Goal: Task Accomplishment & Management: Use online tool/utility

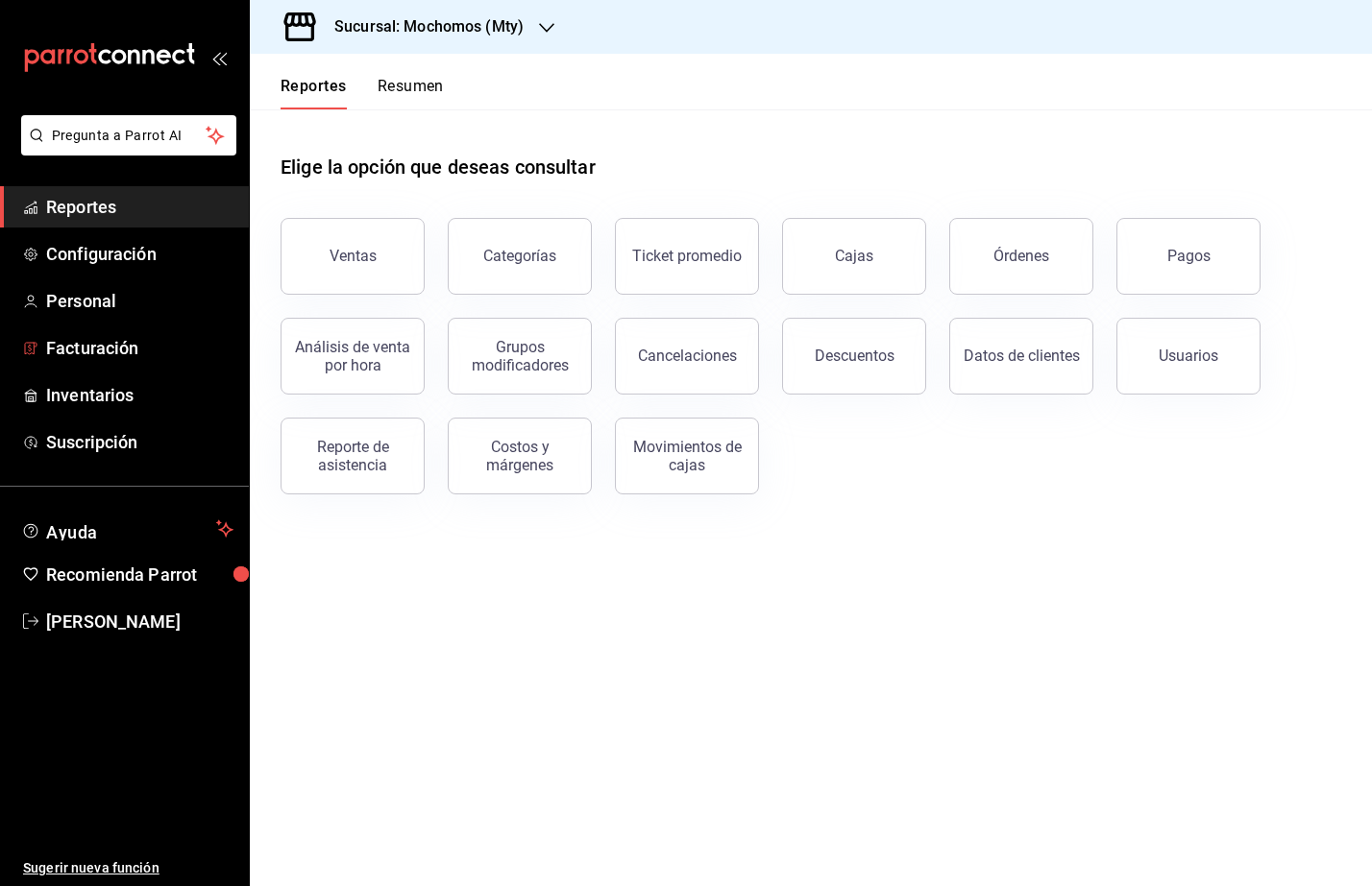
drag, startPoint x: 122, startPoint y: 347, endPoint x: 459, endPoint y: 402, distance: 341.5
click at [122, 347] on span "Facturación" at bounding box center [140, 348] width 188 height 26
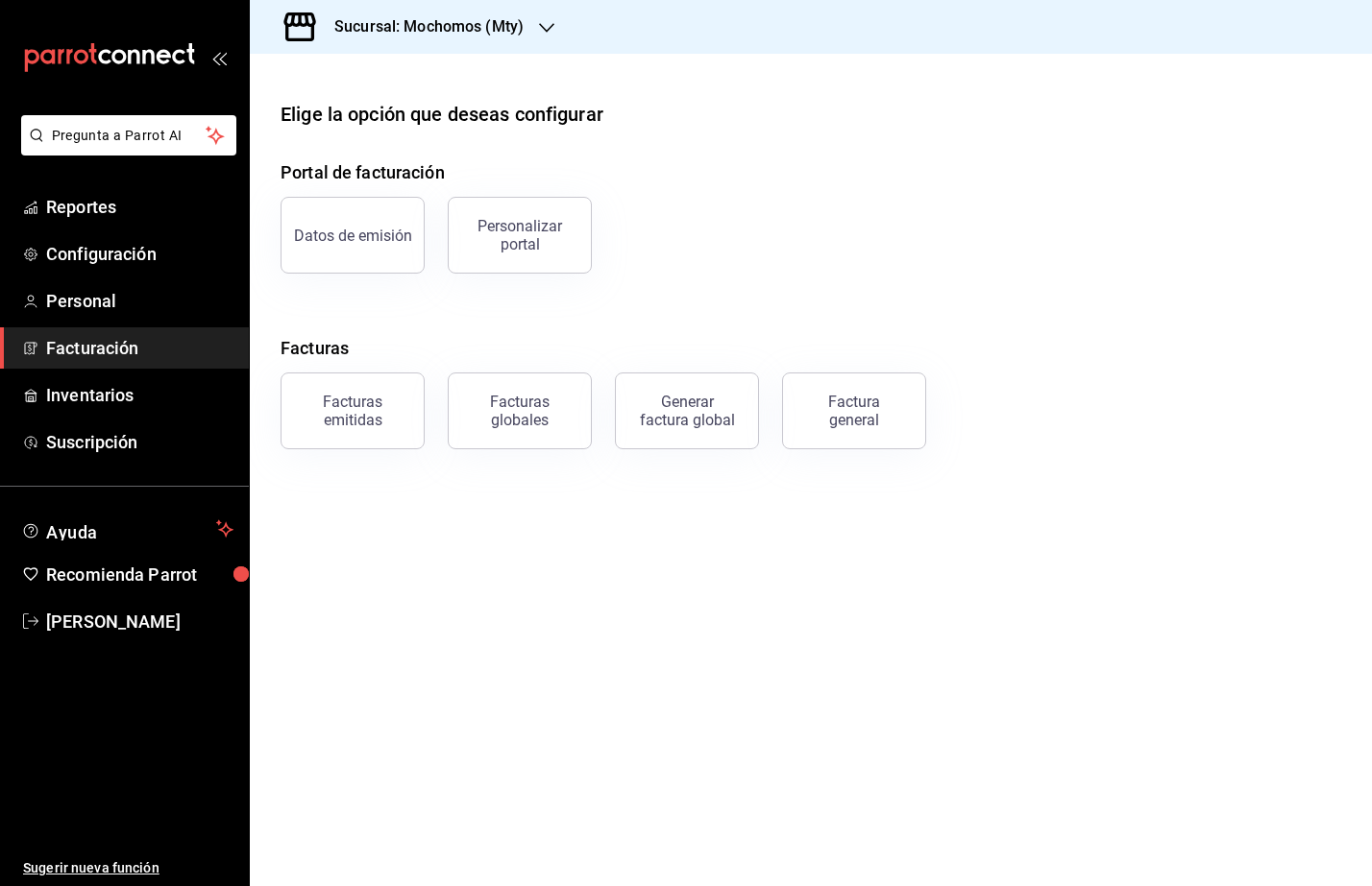
click at [868, 437] on button "Factura general" at bounding box center [853, 410] width 144 height 77
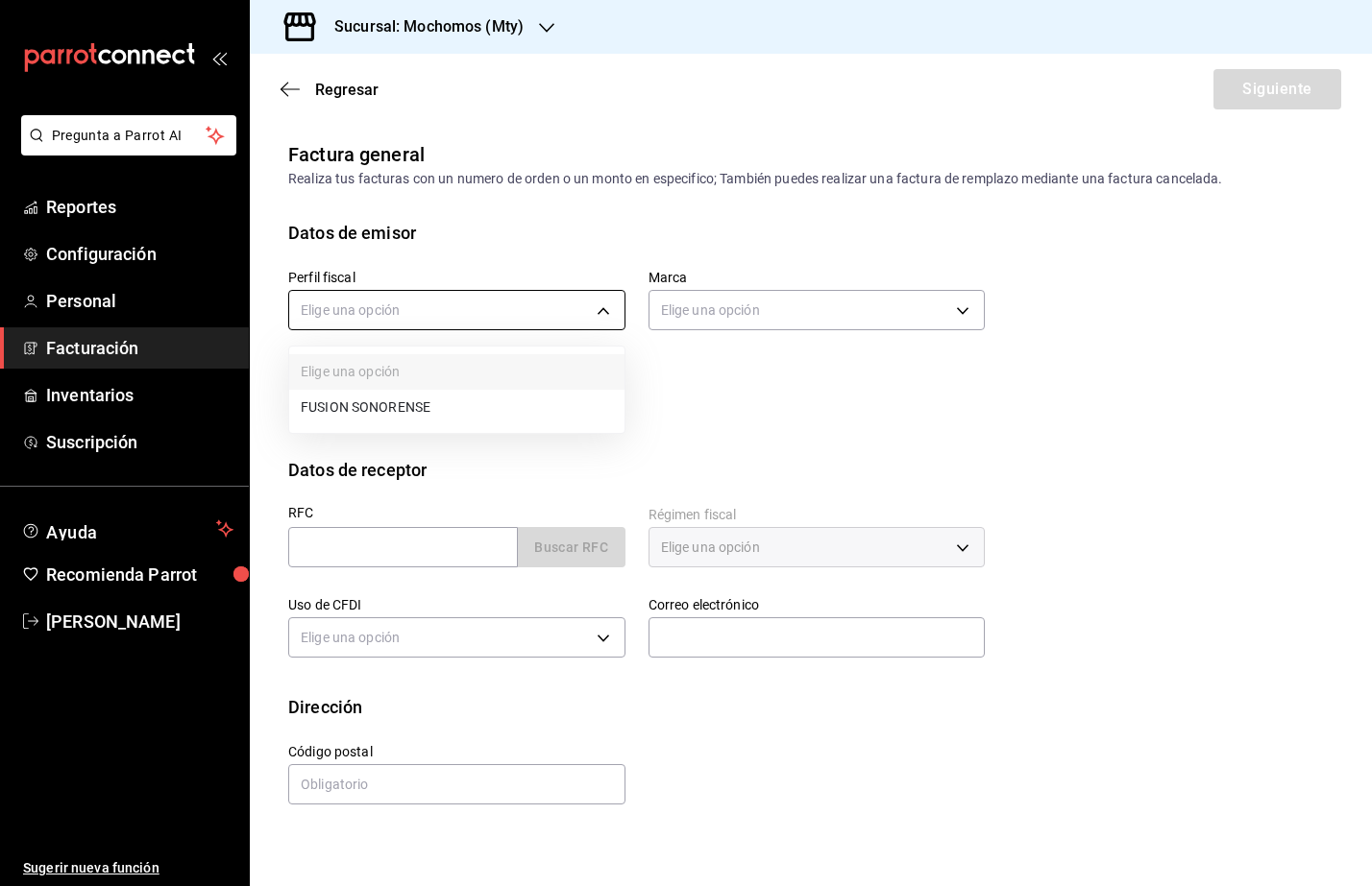
click at [459, 322] on body "Pregunta a Parrot AI Reportes Configuración Personal Facturación Inventarios Su…" at bounding box center [686, 443] width 1372 height 886
click at [443, 387] on ul "Elige una opción FUSION SONORENSE" at bounding box center [456, 390] width 335 height 86
click at [436, 397] on li "FUSION SONORENSE" at bounding box center [456, 407] width 335 height 35
type input "708a3624-aa26-48d5-ac89-55ea41d845cd"
type input "b352ad34-a903-4246-b8b1-197398375429"
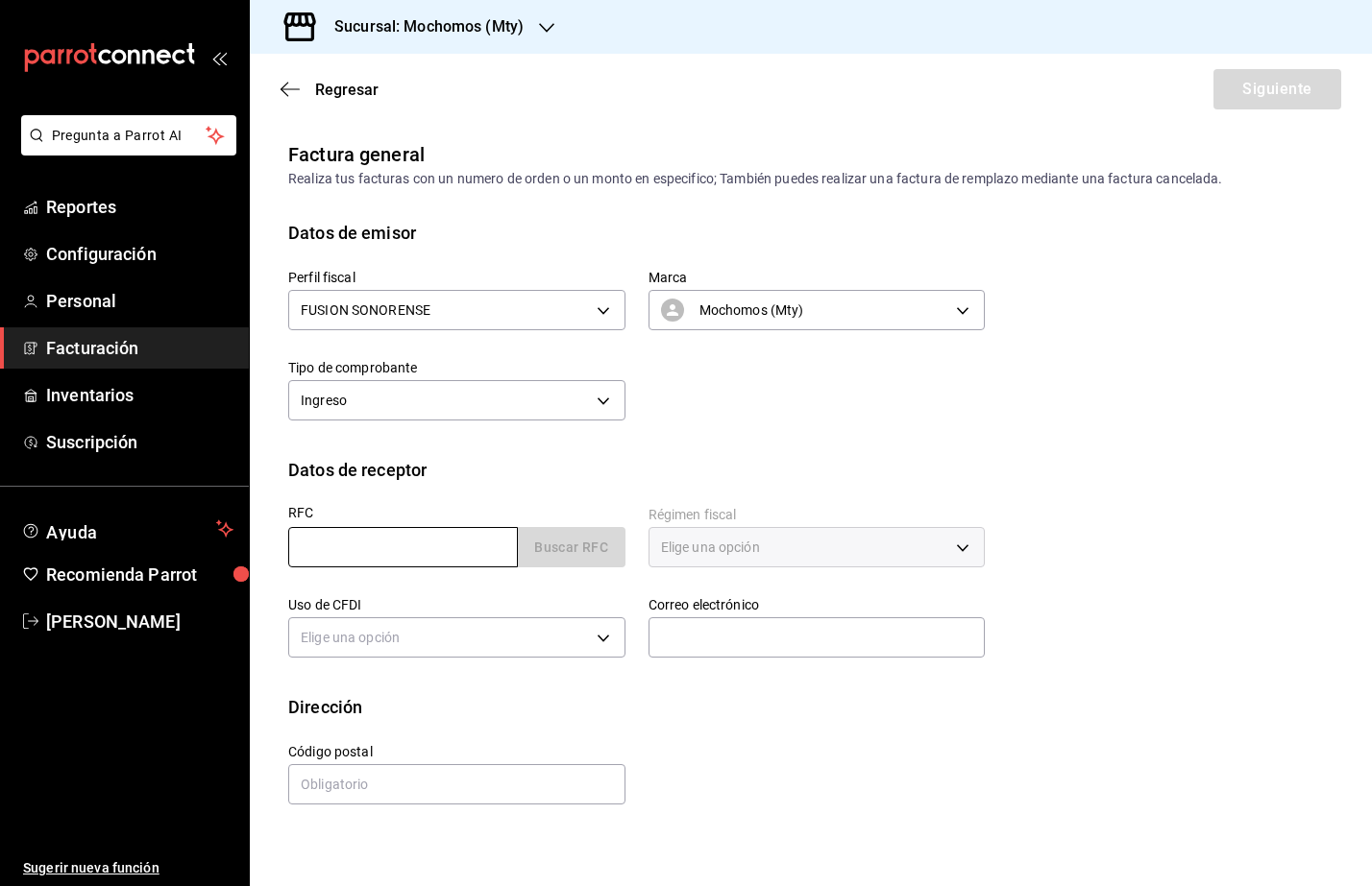
click at [307, 548] on input "text" at bounding box center [403, 547] width 230 height 40
paste input "JABJ820323QJ"
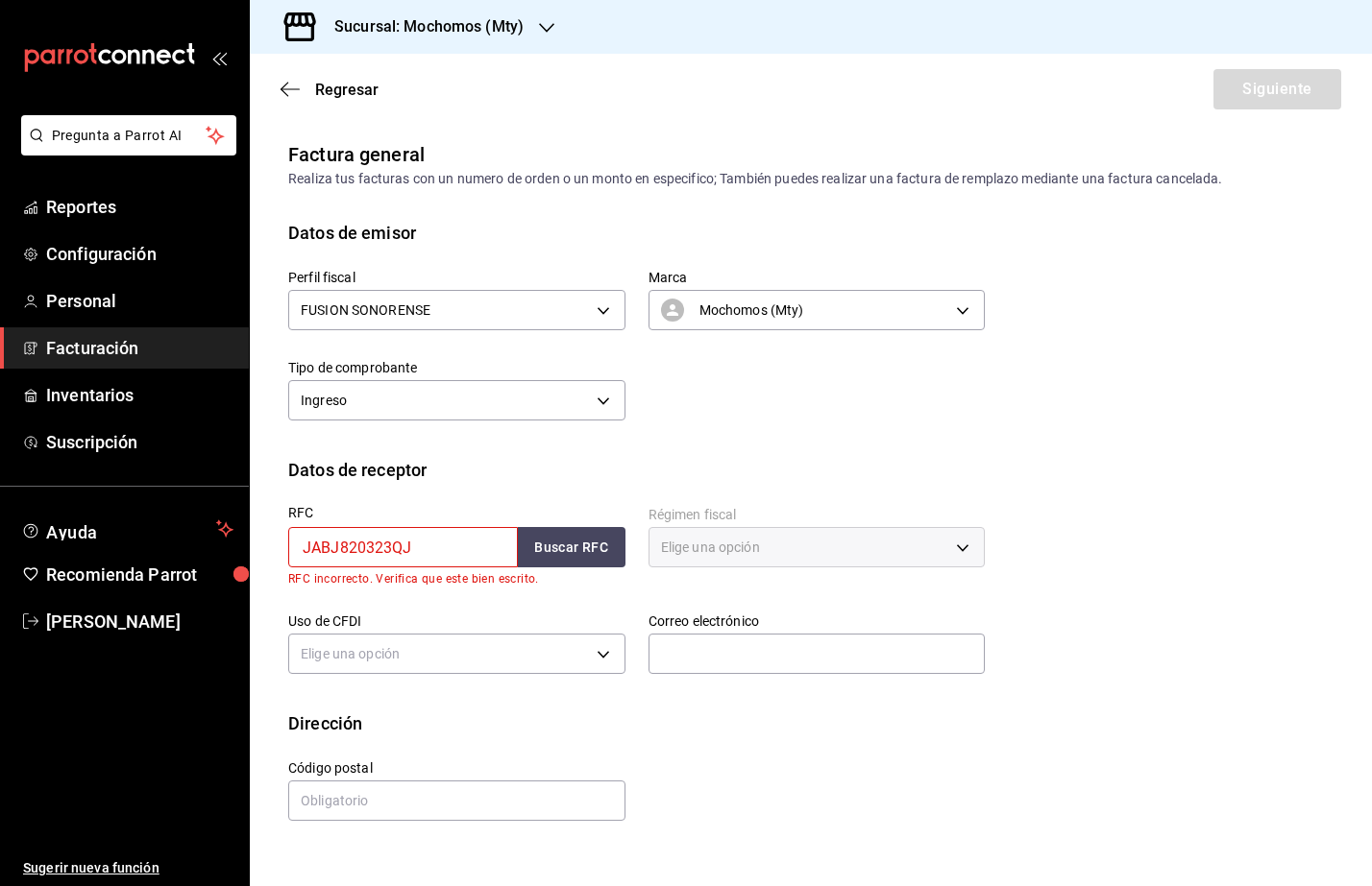
click at [305, 548] on input "JABJ820323QJ" at bounding box center [403, 547] width 230 height 40
click at [449, 544] on input "JABJ820323QJ" at bounding box center [403, 547] width 230 height 40
type input "JABJ820323QJ"
click at [582, 535] on button "Buscar RFC" at bounding box center [572, 547] width 107 height 40
click at [302, 551] on input "JABJ820323QJ" at bounding box center [403, 547] width 230 height 40
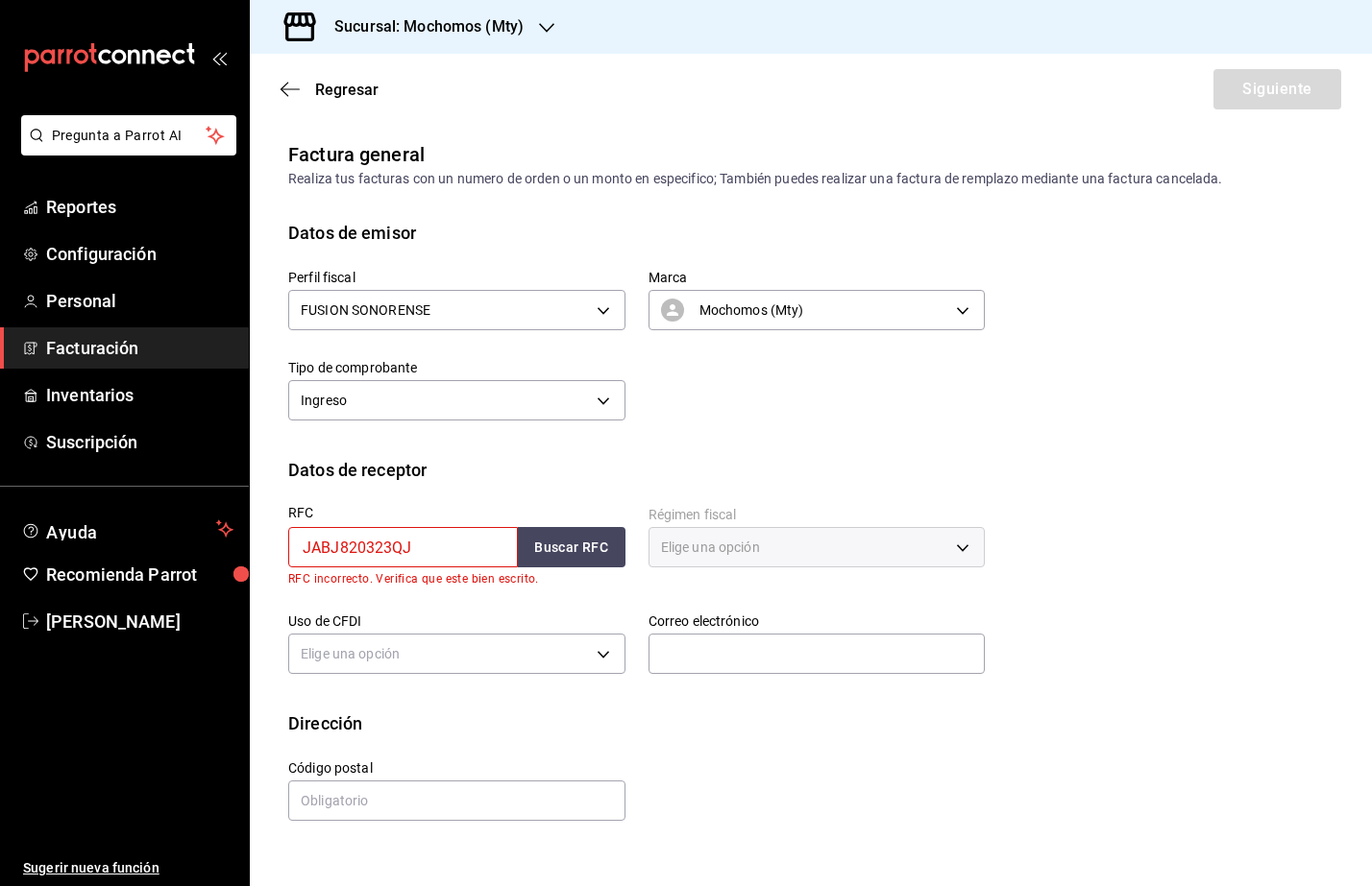
click at [710, 548] on div "Elige una opción" at bounding box center [817, 547] width 337 height 40
click at [572, 533] on button "Buscar RFC" at bounding box center [572, 547] width 107 height 40
click at [436, 549] on input "JABJ820323QJ" at bounding box center [403, 547] width 230 height 40
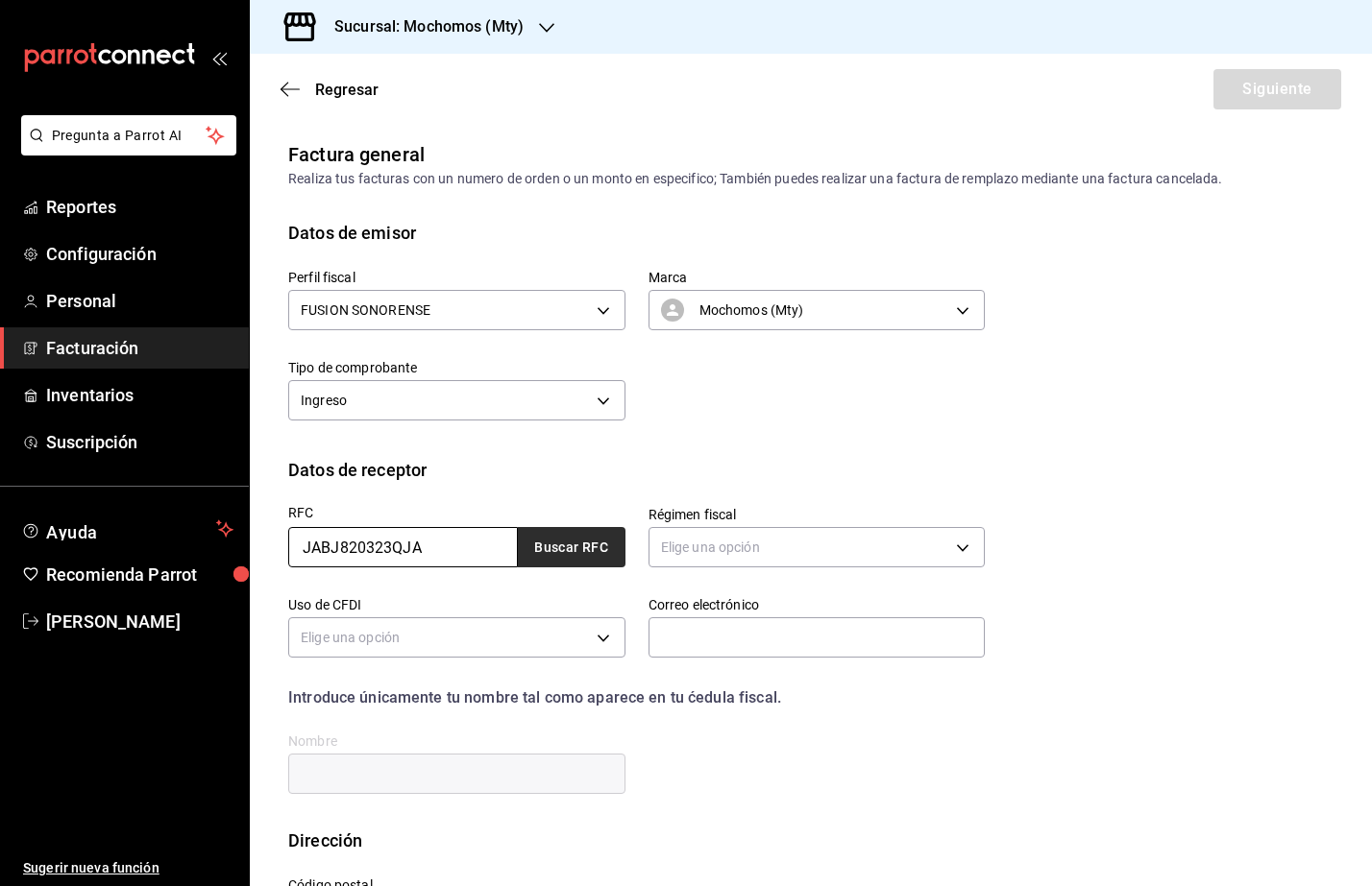
type input "JABJ820323QJA"
click at [547, 554] on button "Buscar RFC" at bounding box center [572, 547] width 107 height 40
click at [748, 547] on body "Pregunta a Parrot AI Reportes Configuración Personal Facturación Inventarios Su…" at bounding box center [686, 443] width 1372 height 886
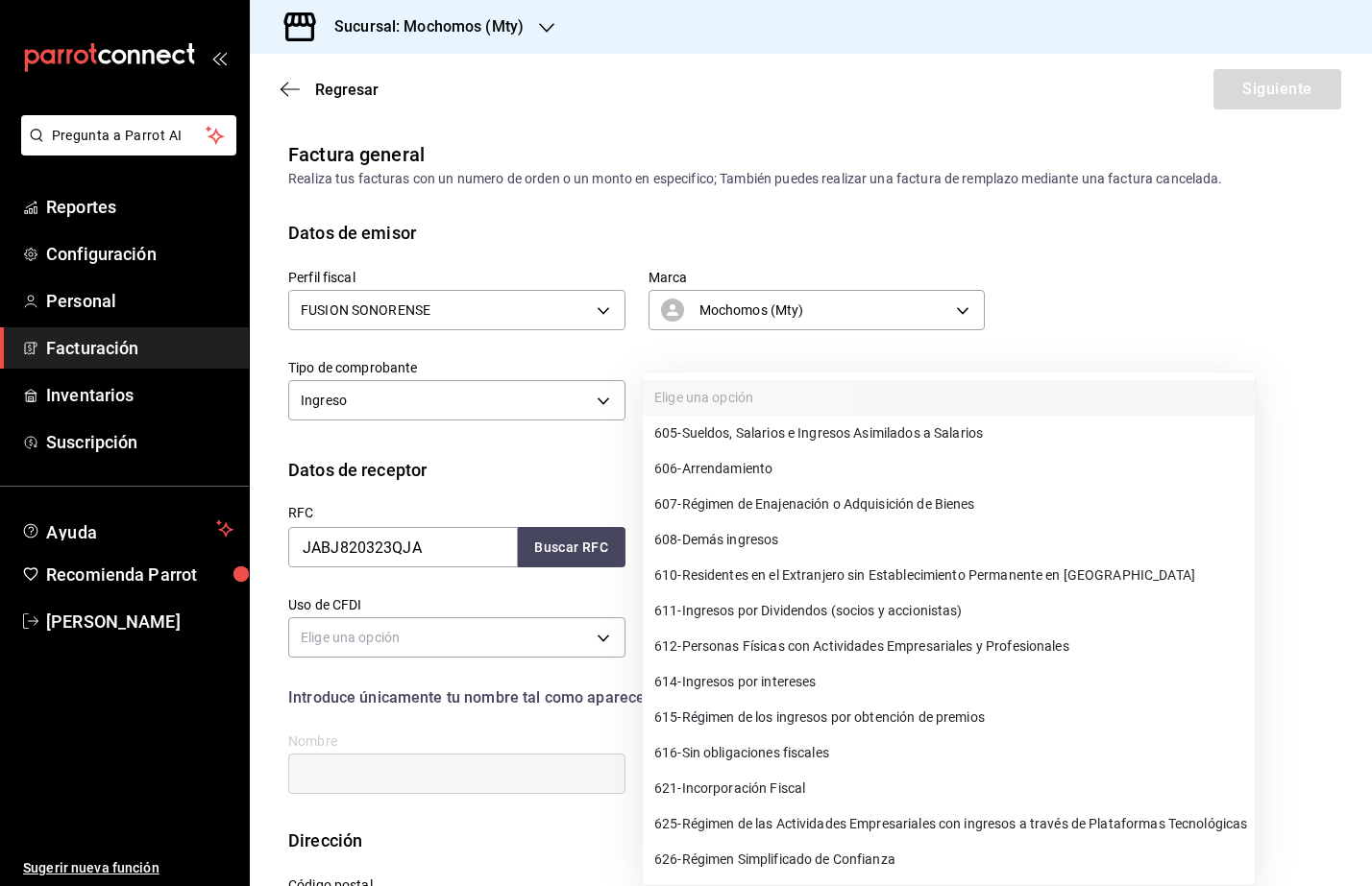
click at [738, 474] on span "606 - Arrendamiento" at bounding box center [712, 469] width 118 height 21
type input "606"
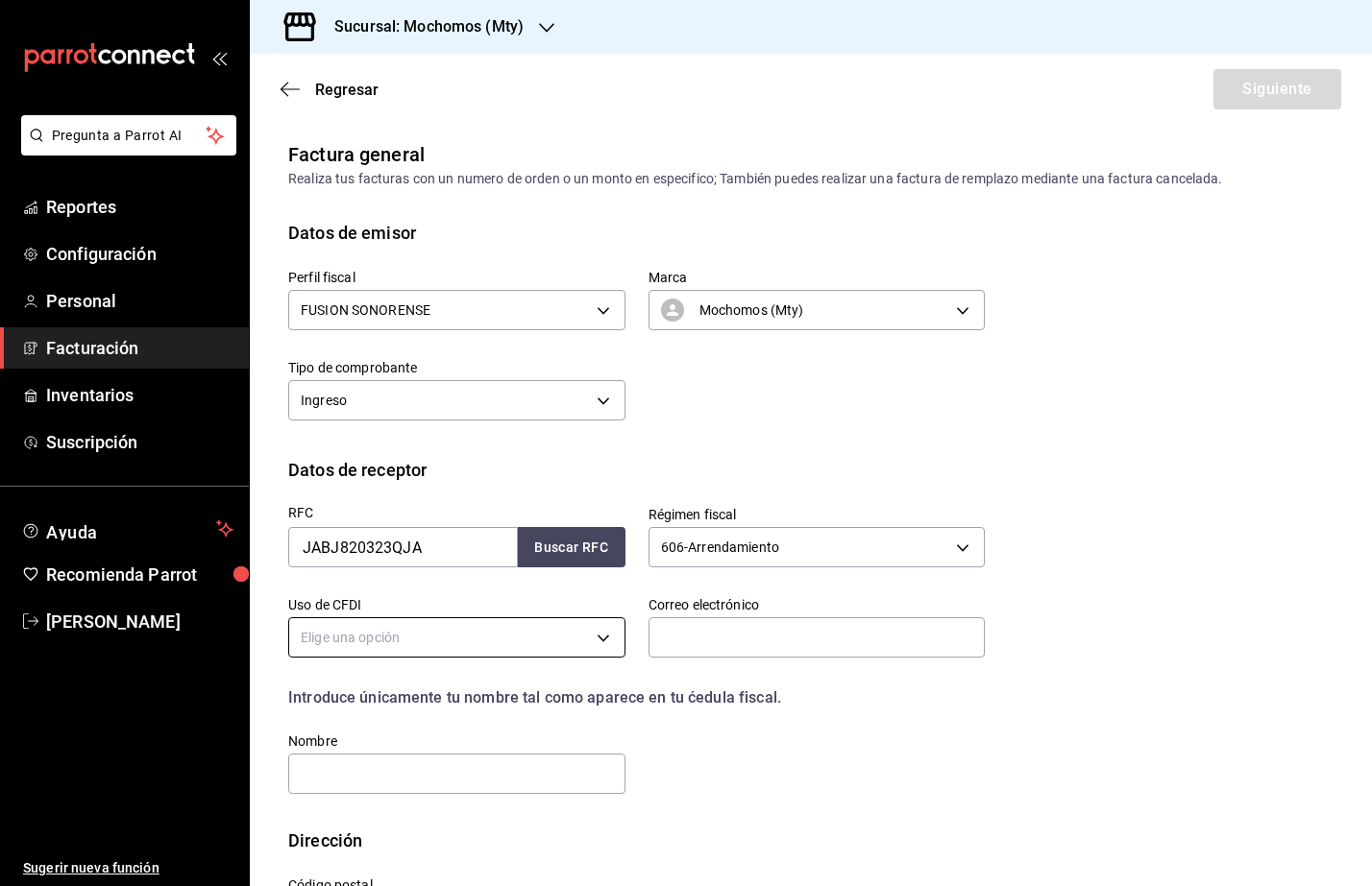
click at [541, 645] on body "Pregunta a Parrot AI Reportes Configuración Personal Facturación Inventarios Su…" at bounding box center [686, 443] width 1372 height 886
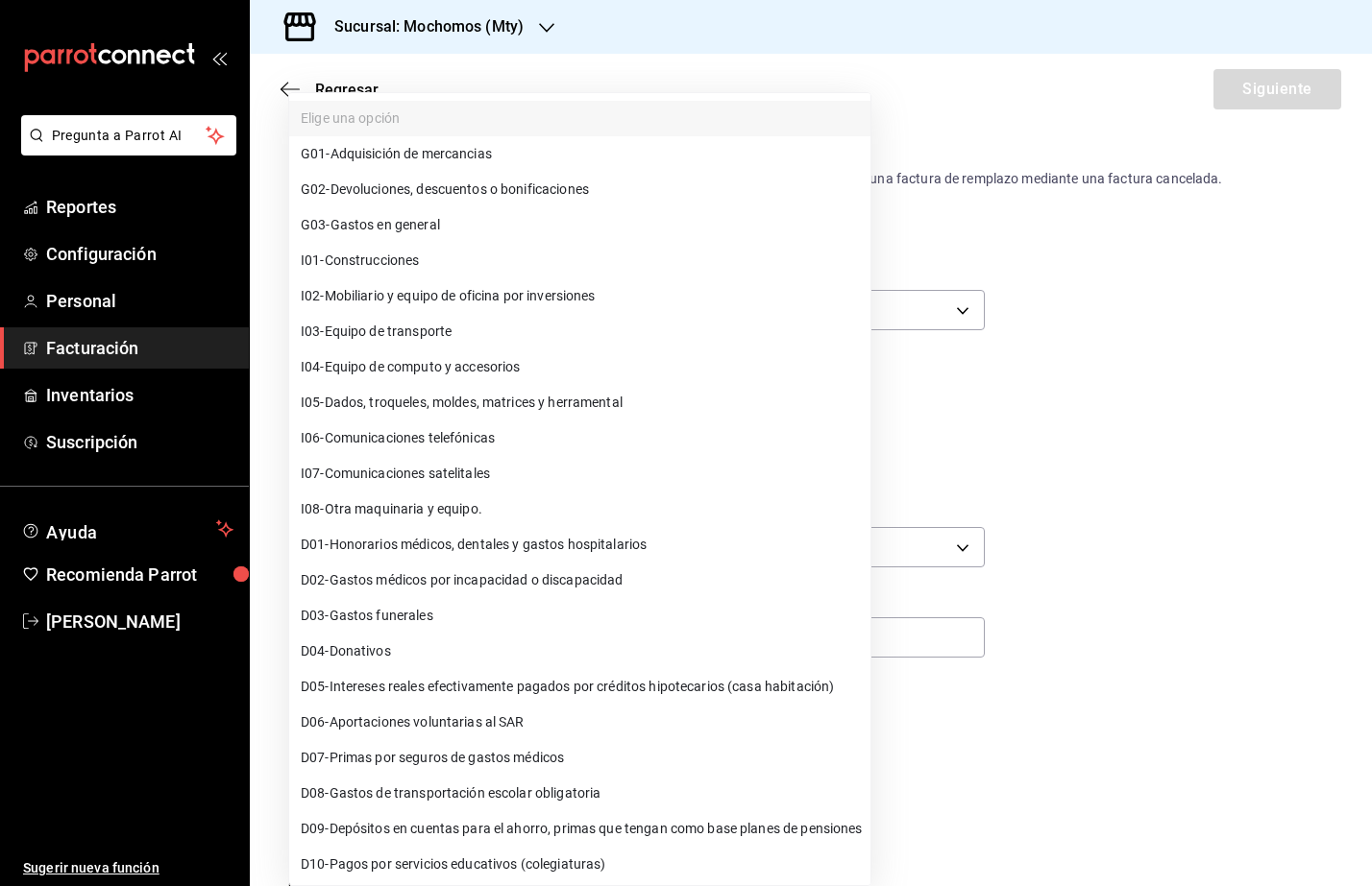
click at [530, 234] on li "G03 - Gastos en general" at bounding box center [579, 225] width 581 height 35
type input "G03"
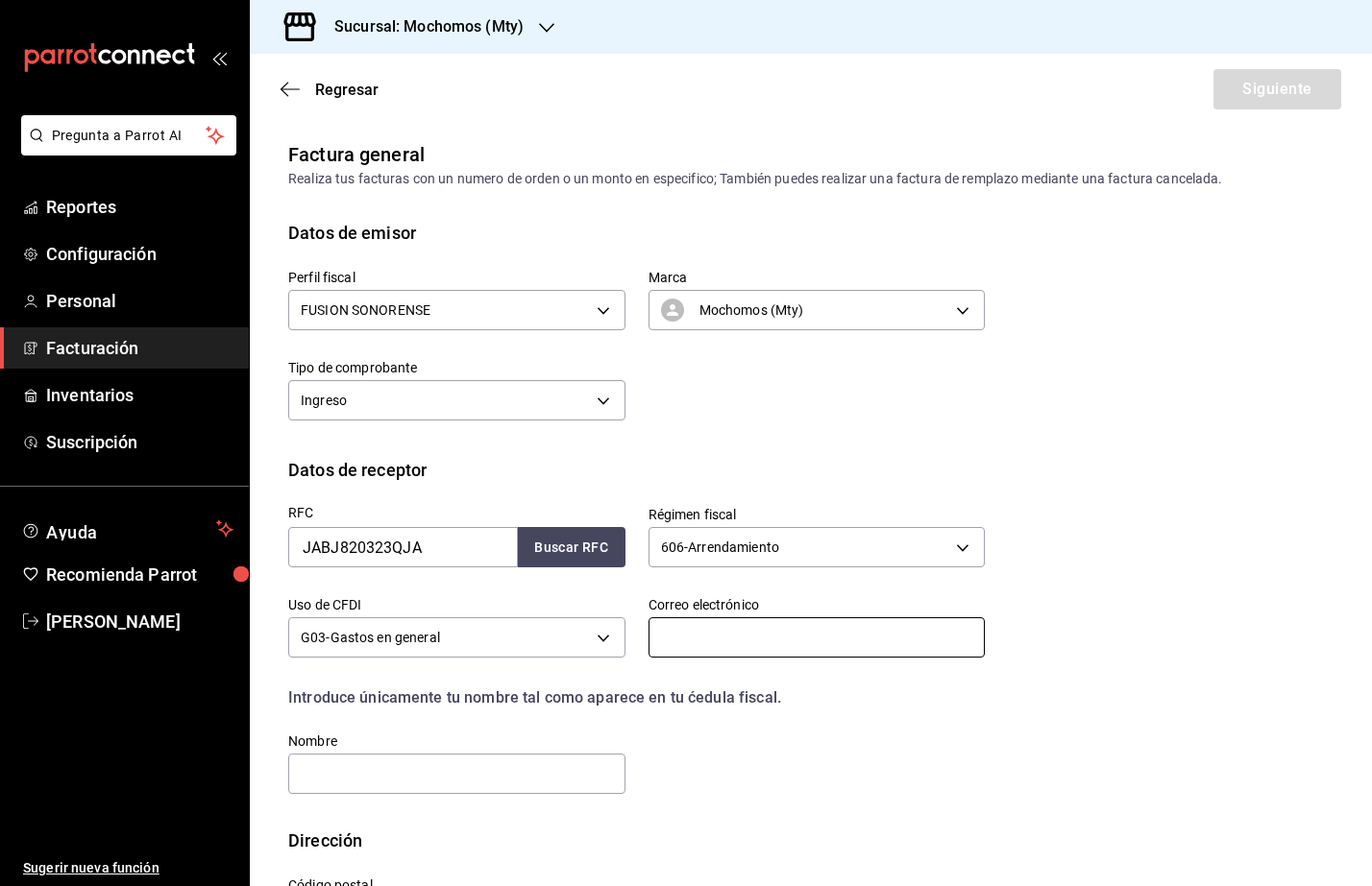
click at [695, 647] on input "text" at bounding box center [817, 637] width 337 height 40
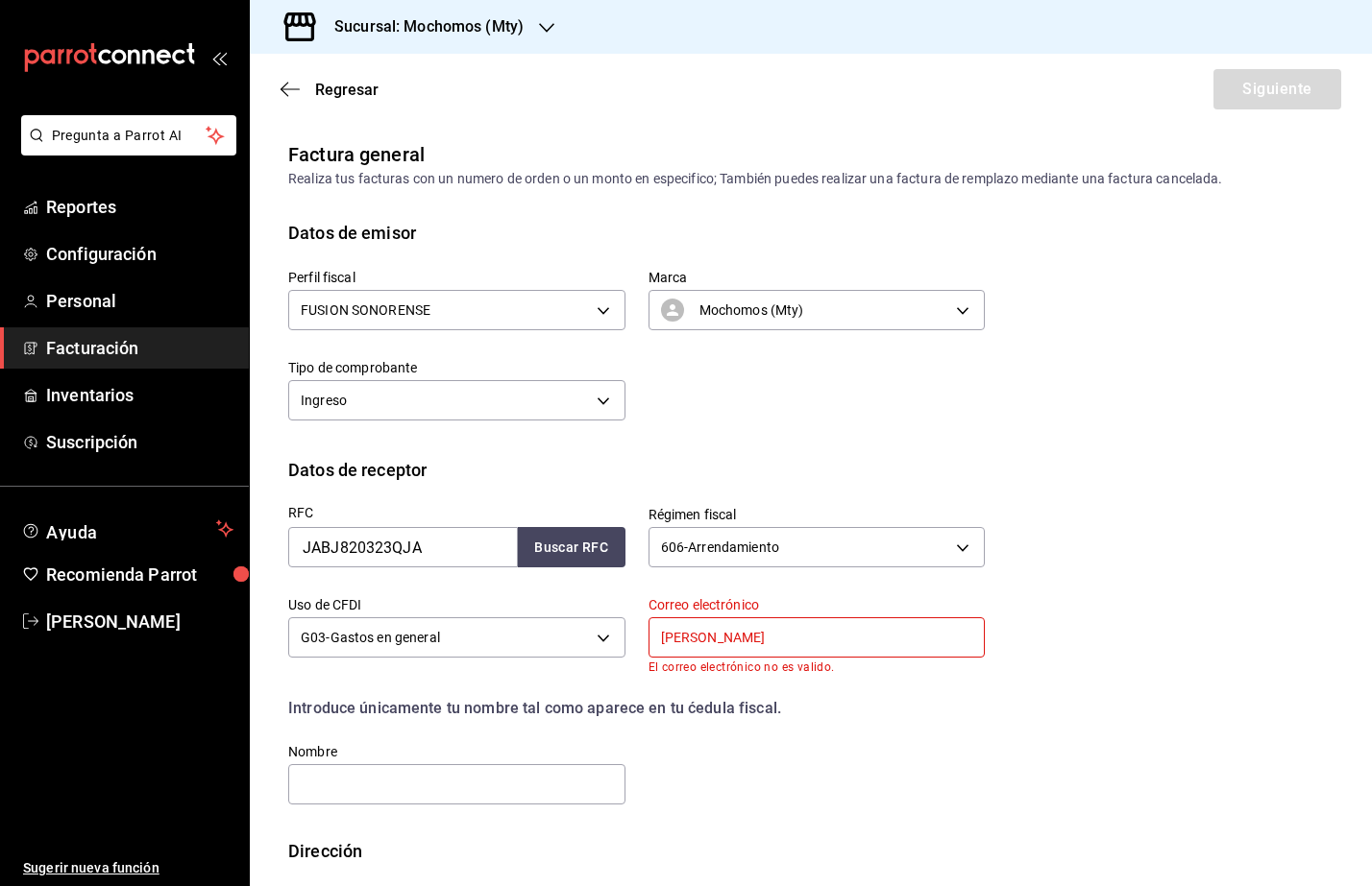
type input "J"
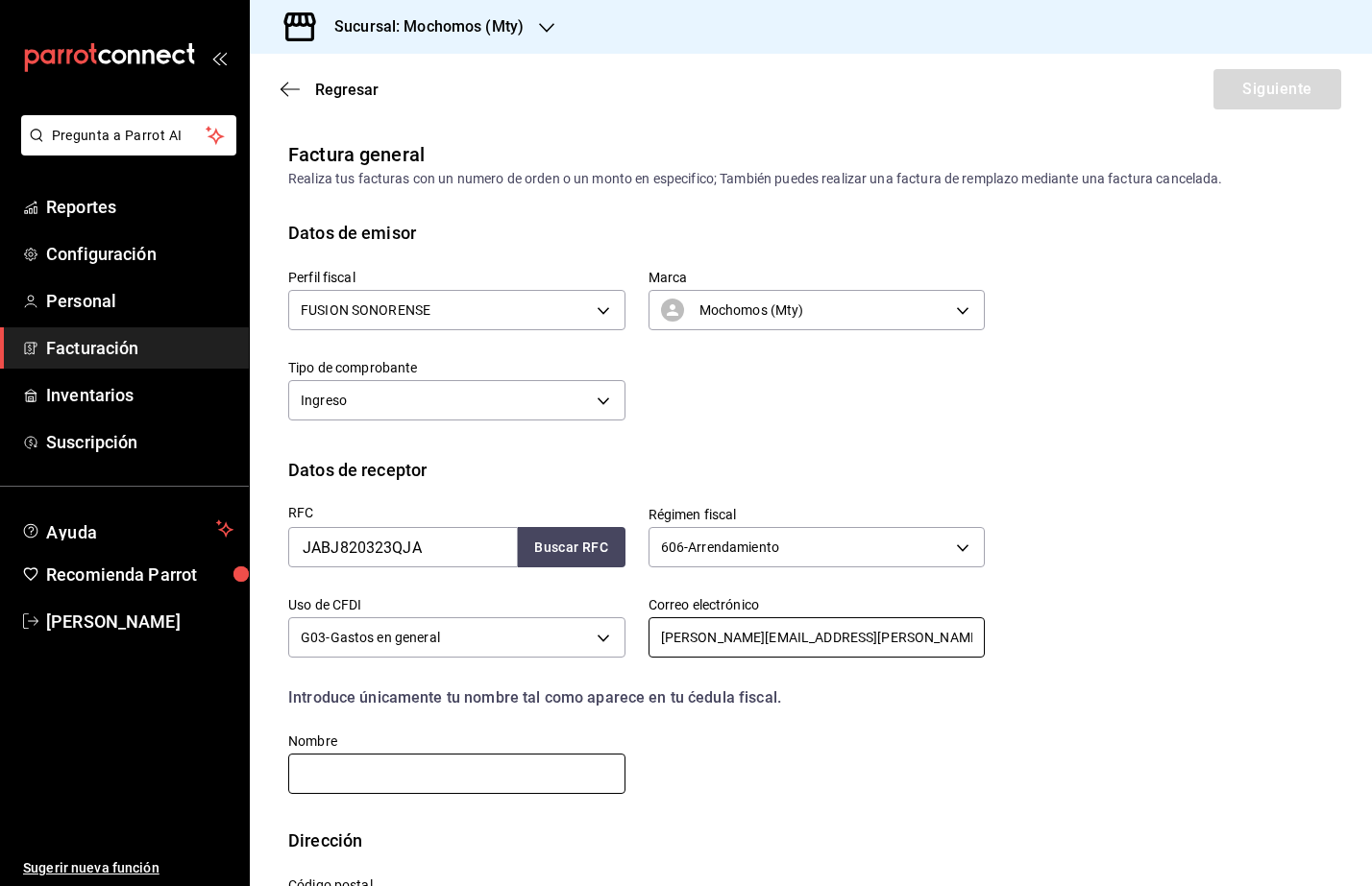
type input "[PERSON_NAME][EMAIL_ADDRESS][PERSON_NAME][DOMAIN_NAME]"
click at [551, 788] on input "text" at bounding box center [456, 774] width 337 height 40
paste input "[PERSON_NAME]"
click at [305, 774] on input "[PERSON_NAME]" at bounding box center [456, 774] width 337 height 40
paste input "[PERSON_NAME]"
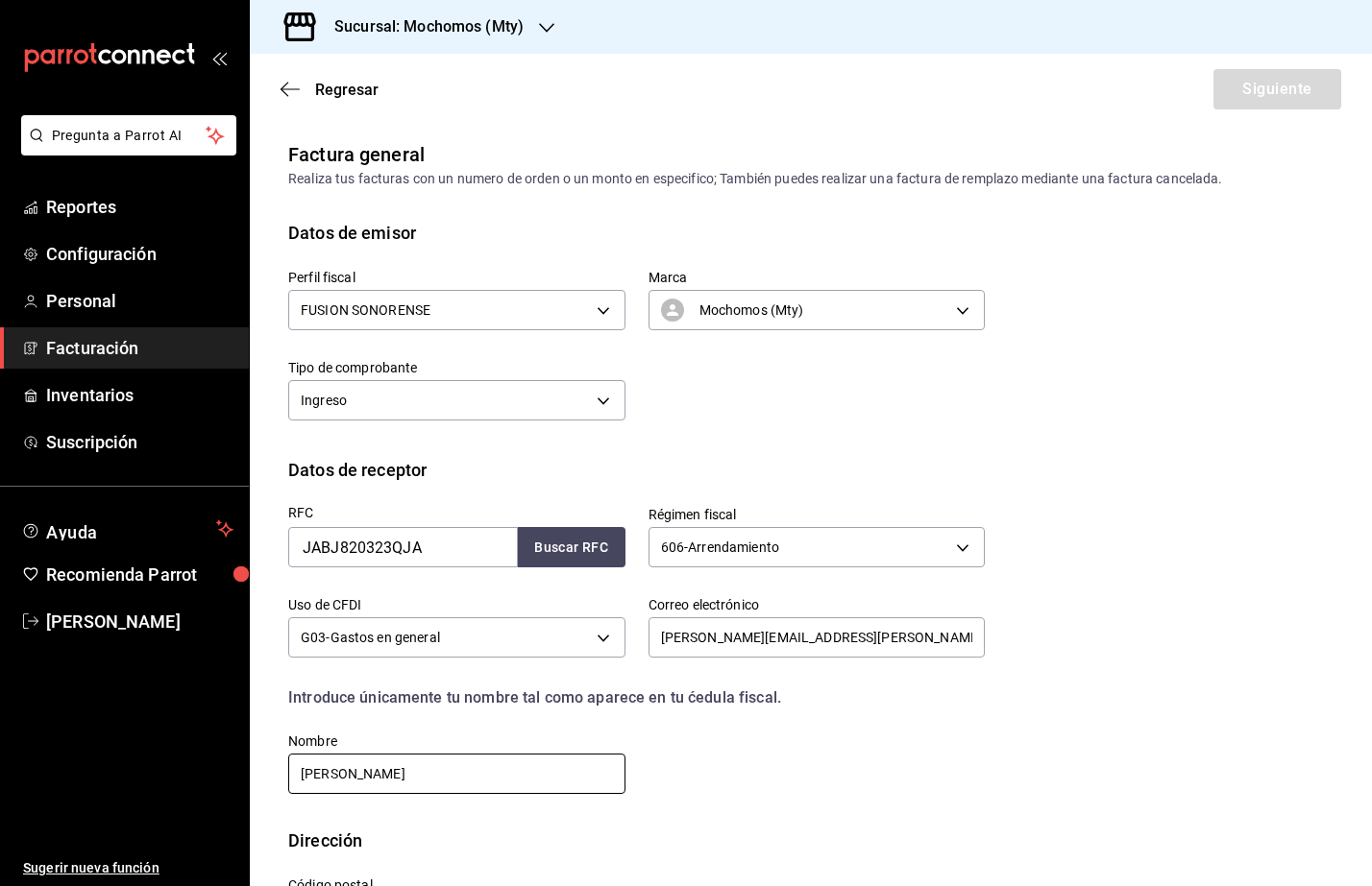
paste input "[PERSON_NAME]"
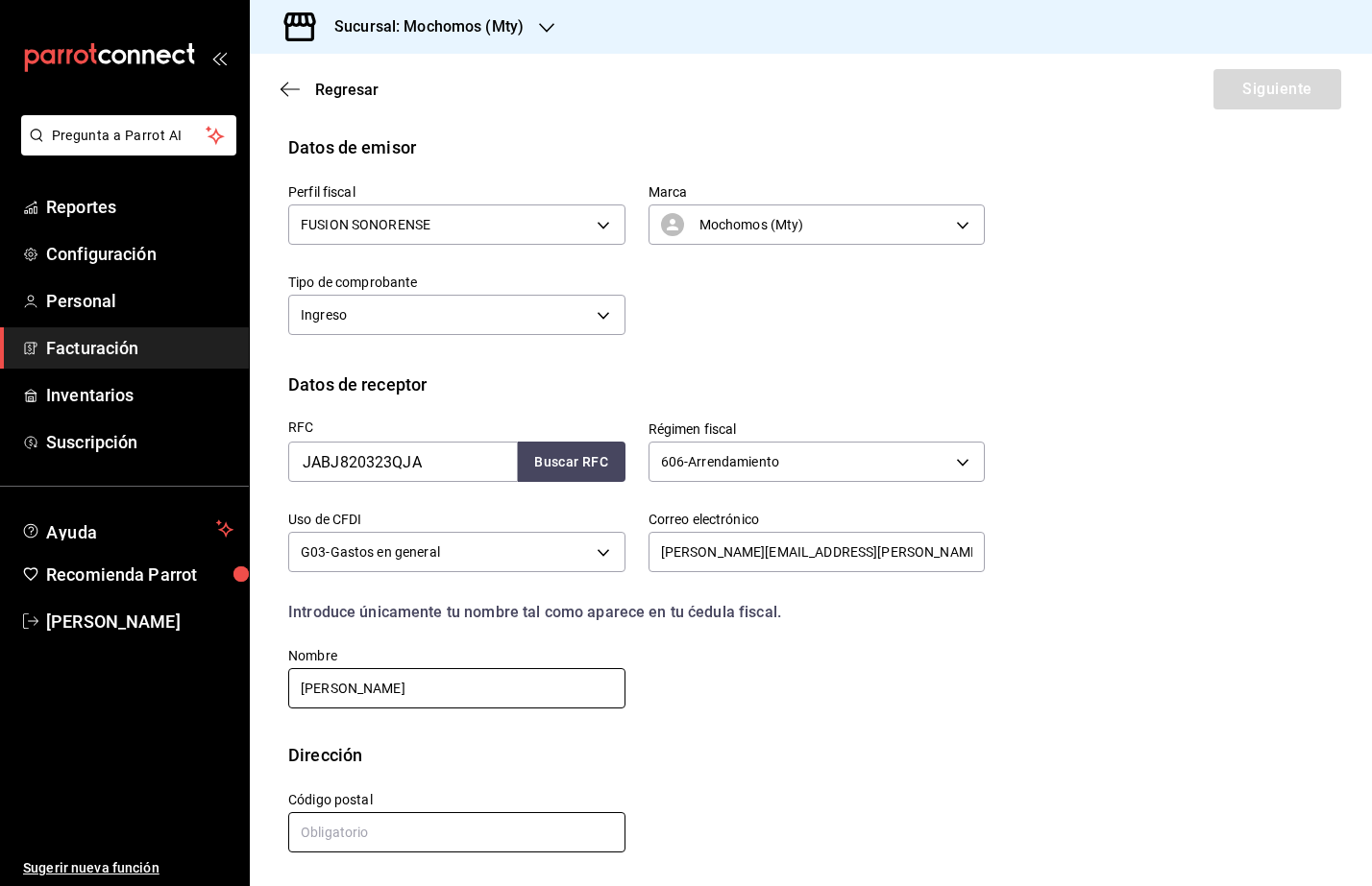
type input "[PERSON_NAME]"
click at [451, 822] on input "text" at bounding box center [456, 832] width 337 height 40
paste input "64619"
type input "64619"
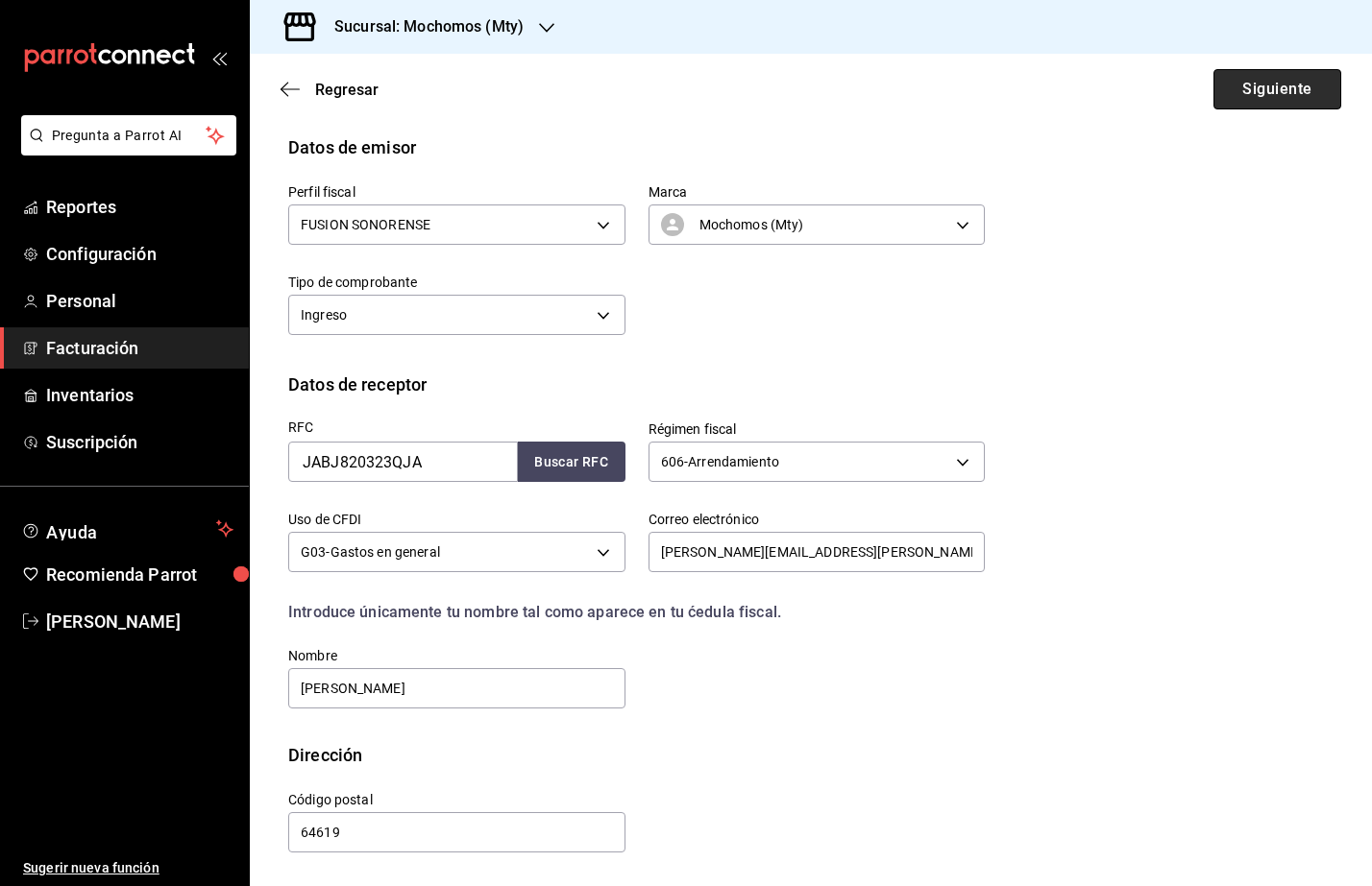
click at [1265, 105] on button "Siguiente" at bounding box center [1276, 89] width 128 height 40
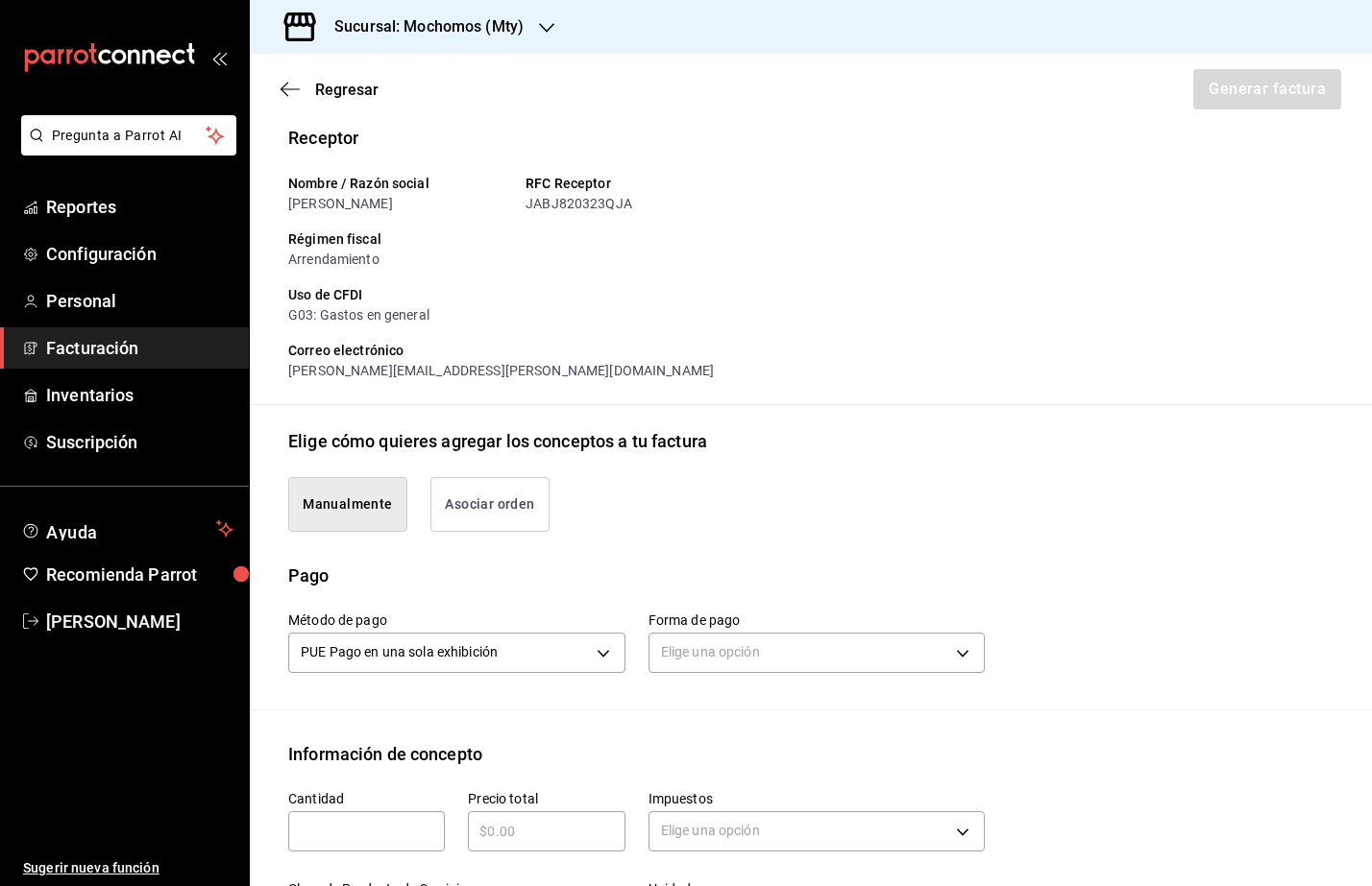
scroll to position [205, 0]
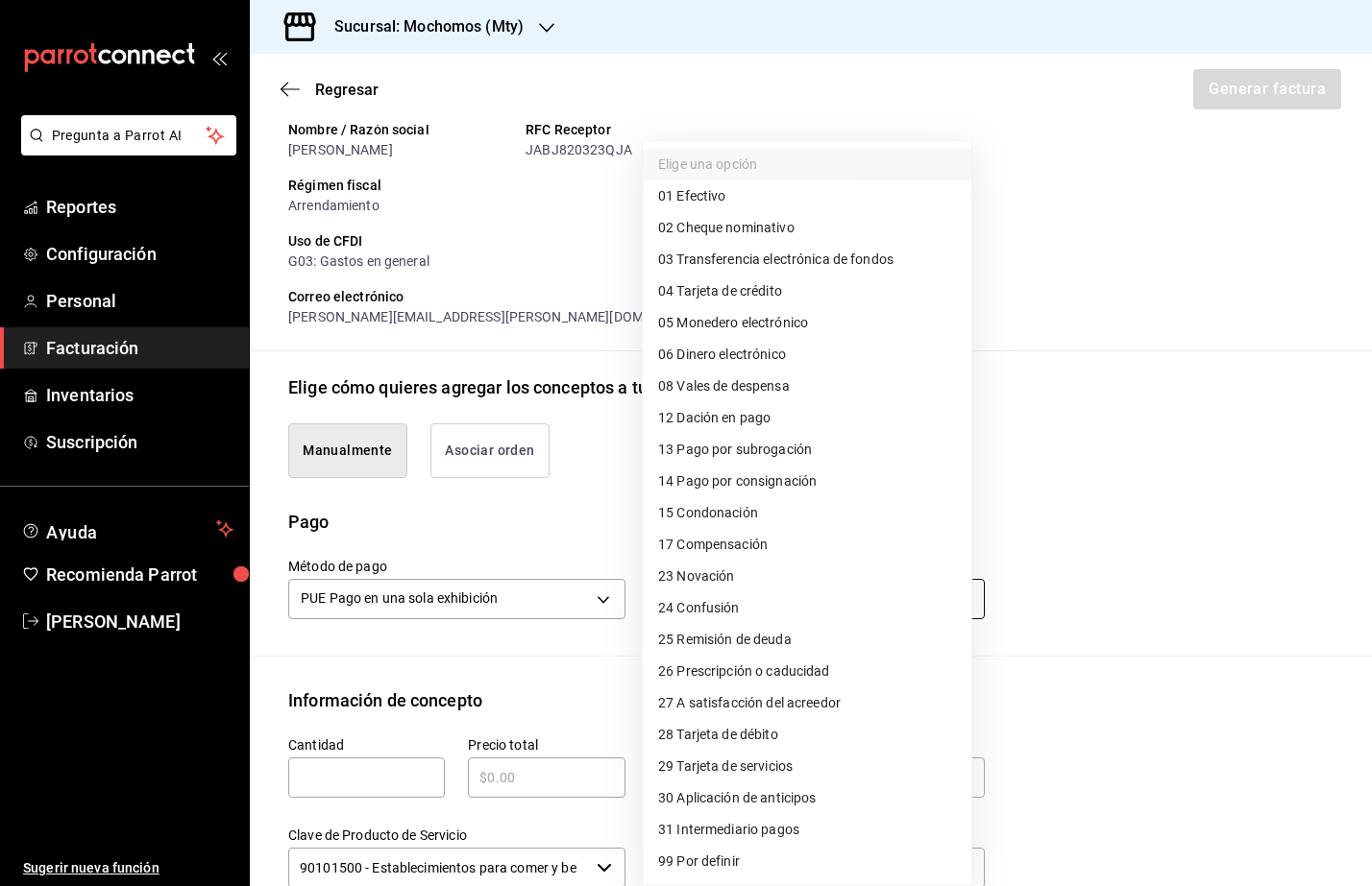
click at [656, 590] on body "Pregunta a Parrot AI Reportes Configuración Personal Facturación Inventarios Su…" at bounding box center [686, 443] width 1372 height 886
click at [771, 259] on span "03 Transferencia electrónica de fondos" at bounding box center [775, 260] width 236 height 21
type input "03"
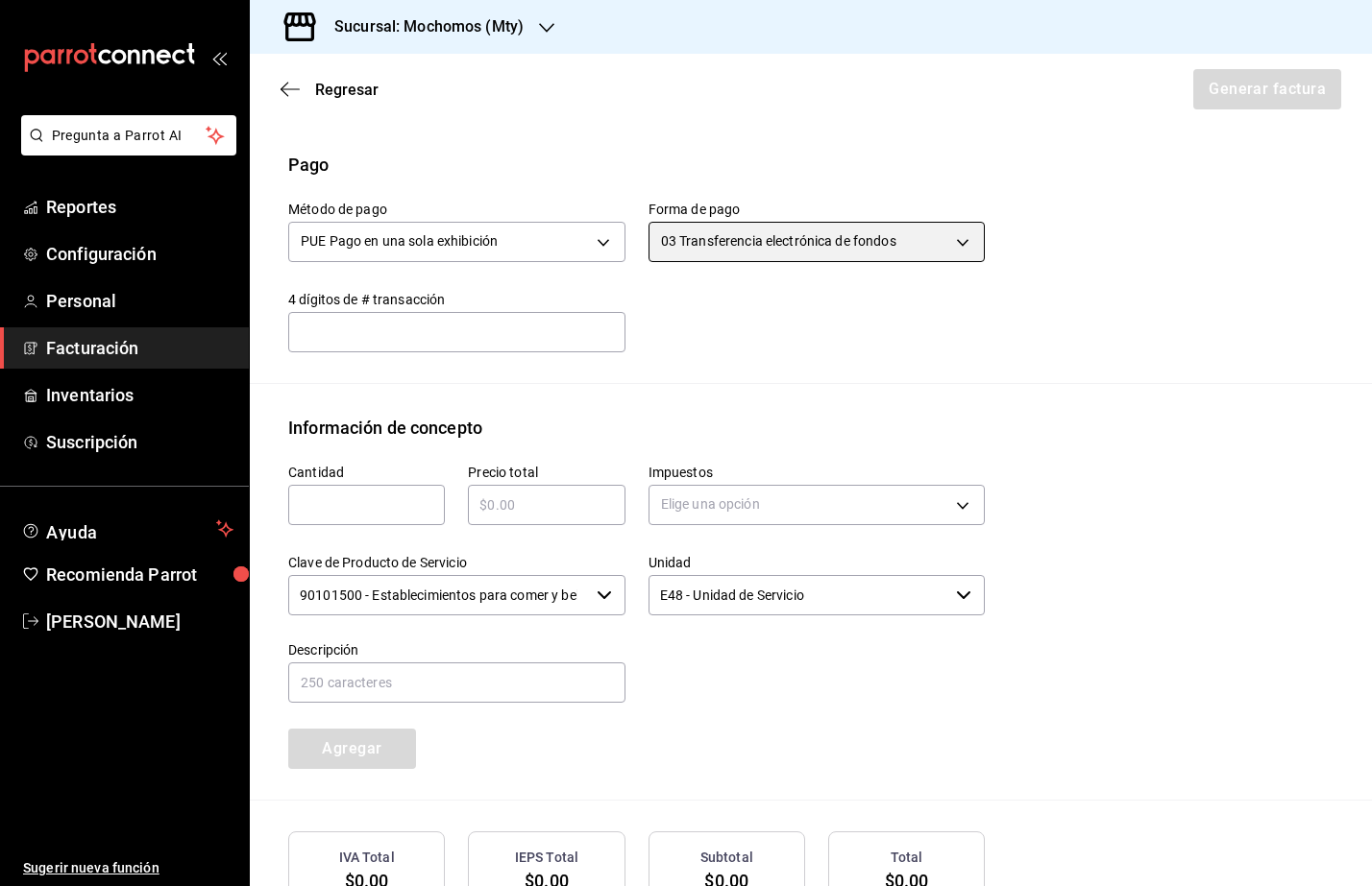
scroll to position [566, 0]
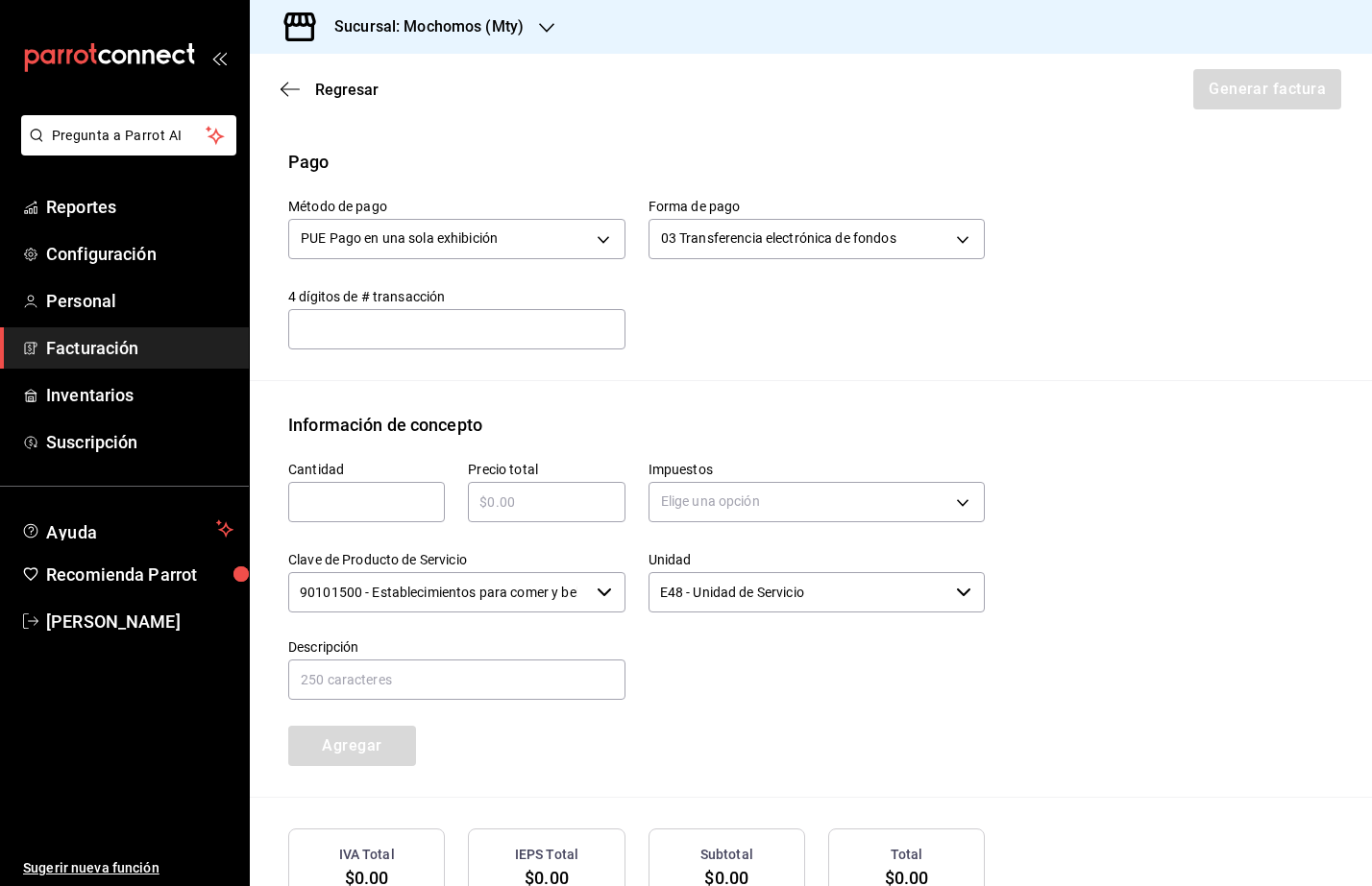
click at [375, 493] on input "text" at bounding box center [366, 502] width 156 height 23
type input "1"
click at [549, 500] on input "text" at bounding box center [546, 502] width 156 height 23
type input "$89294.75"
click at [797, 500] on body "Pregunta a Parrot AI Reportes Configuración Personal Facturación Inventarios Su…" at bounding box center [686, 443] width 1372 height 886
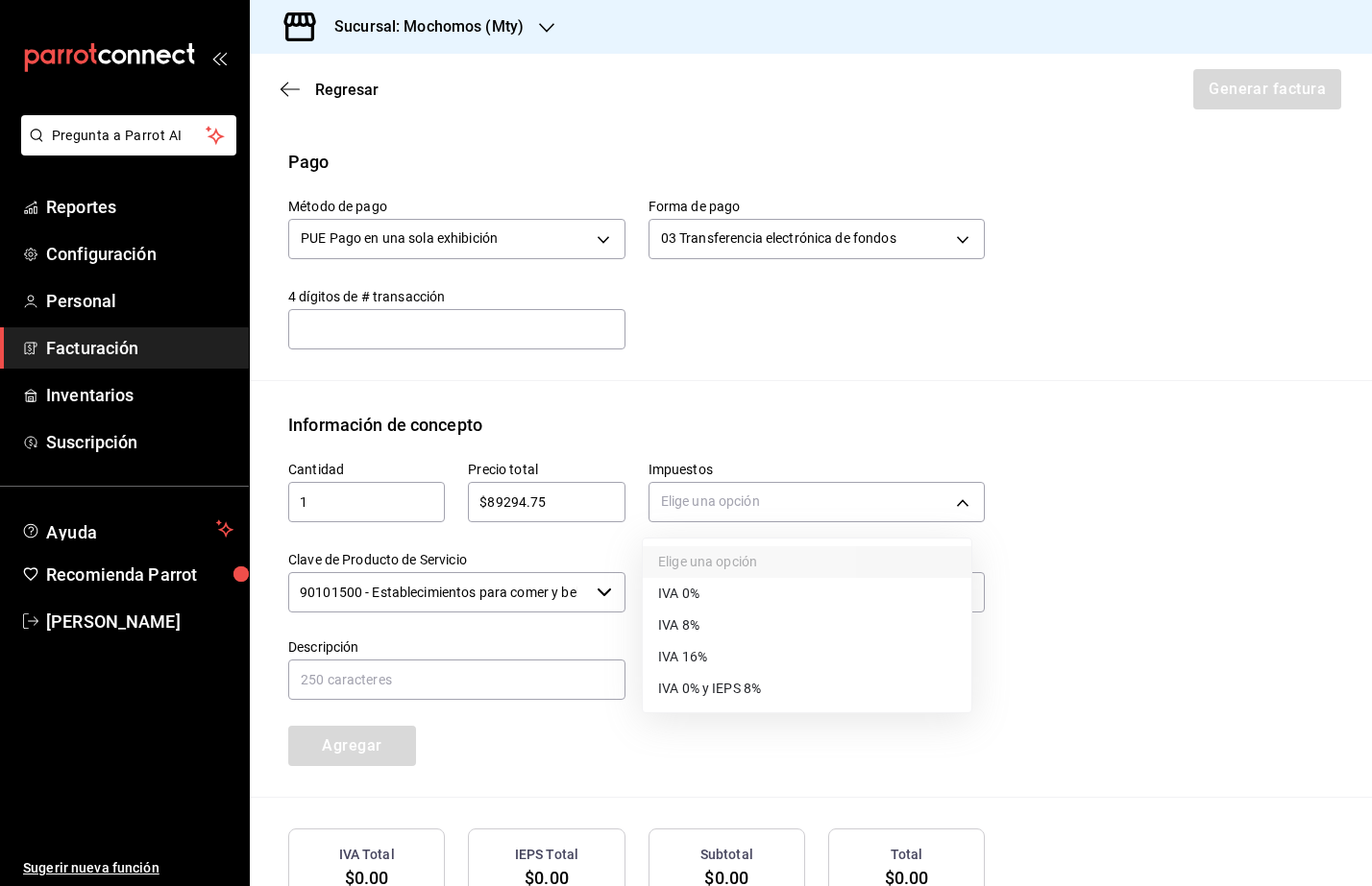
click at [708, 645] on li "IVA 16%" at bounding box center [807, 657] width 328 height 31
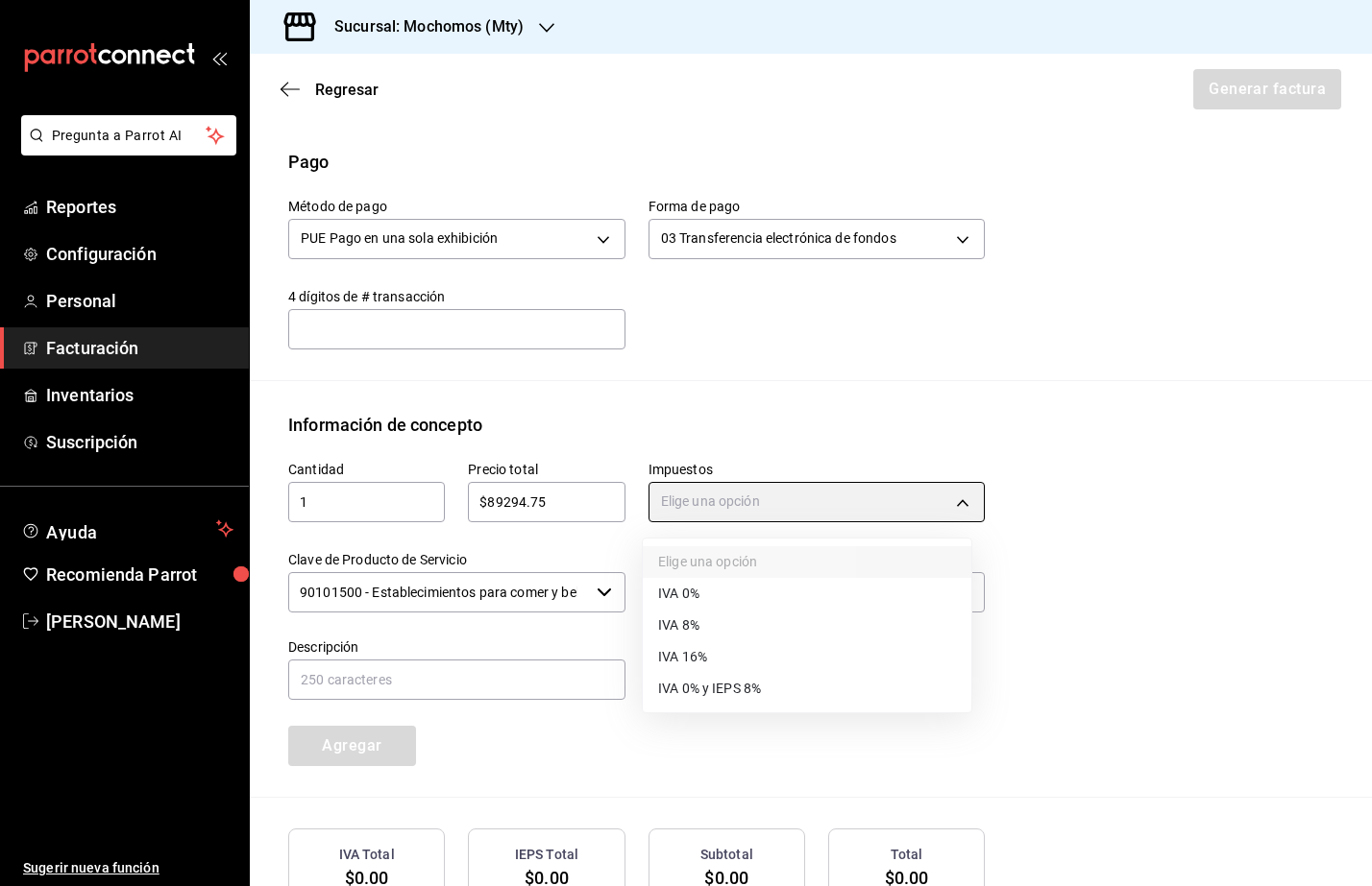
type input "IVA_16"
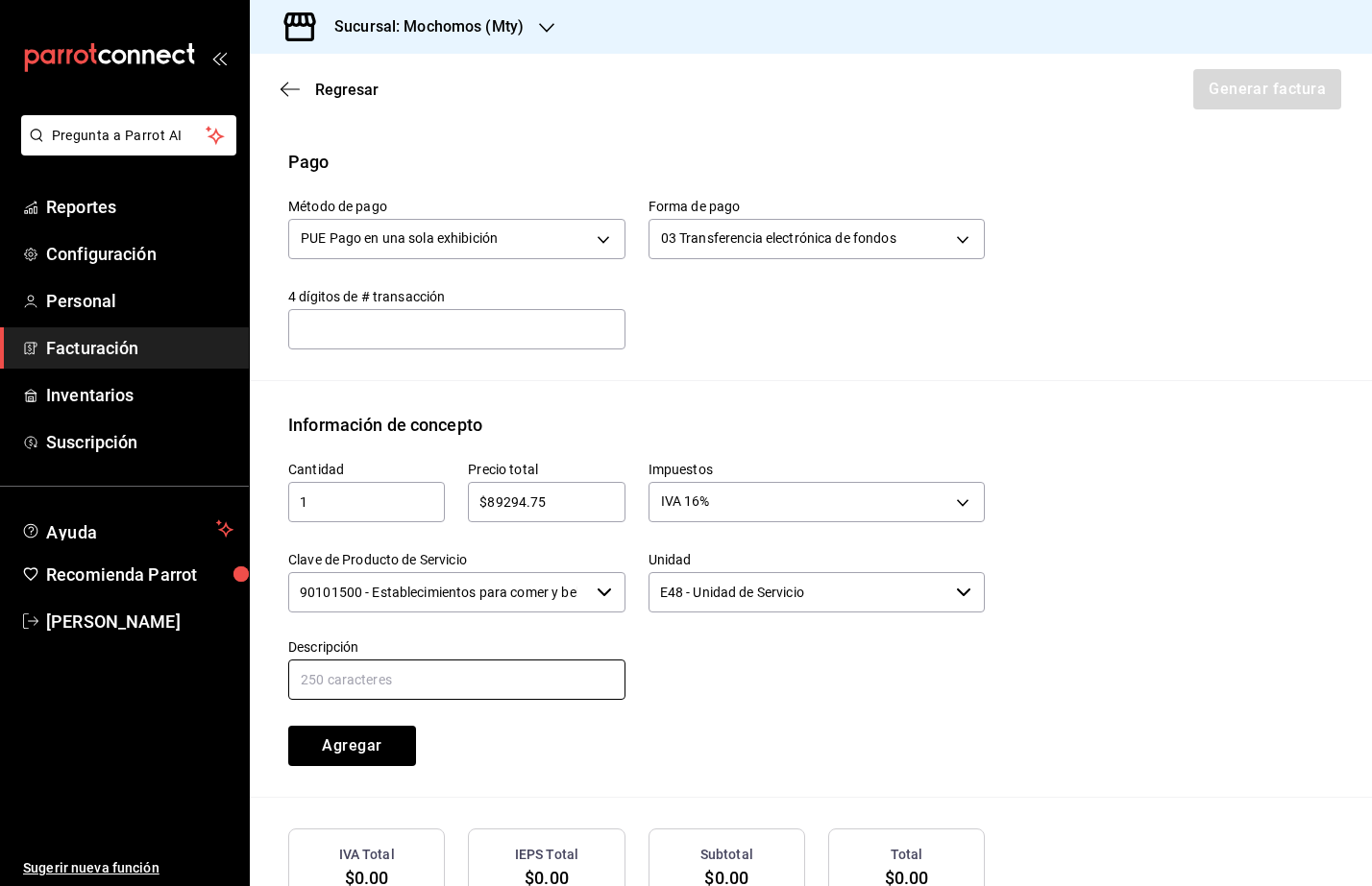
click at [520, 696] on input "text" at bounding box center [456, 679] width 337 height 40
type input "Consumo de Alimentos y Bebidas"
click at [364, 740] on button "Agregar" at bounding box center [352, 745] width 128 height 40
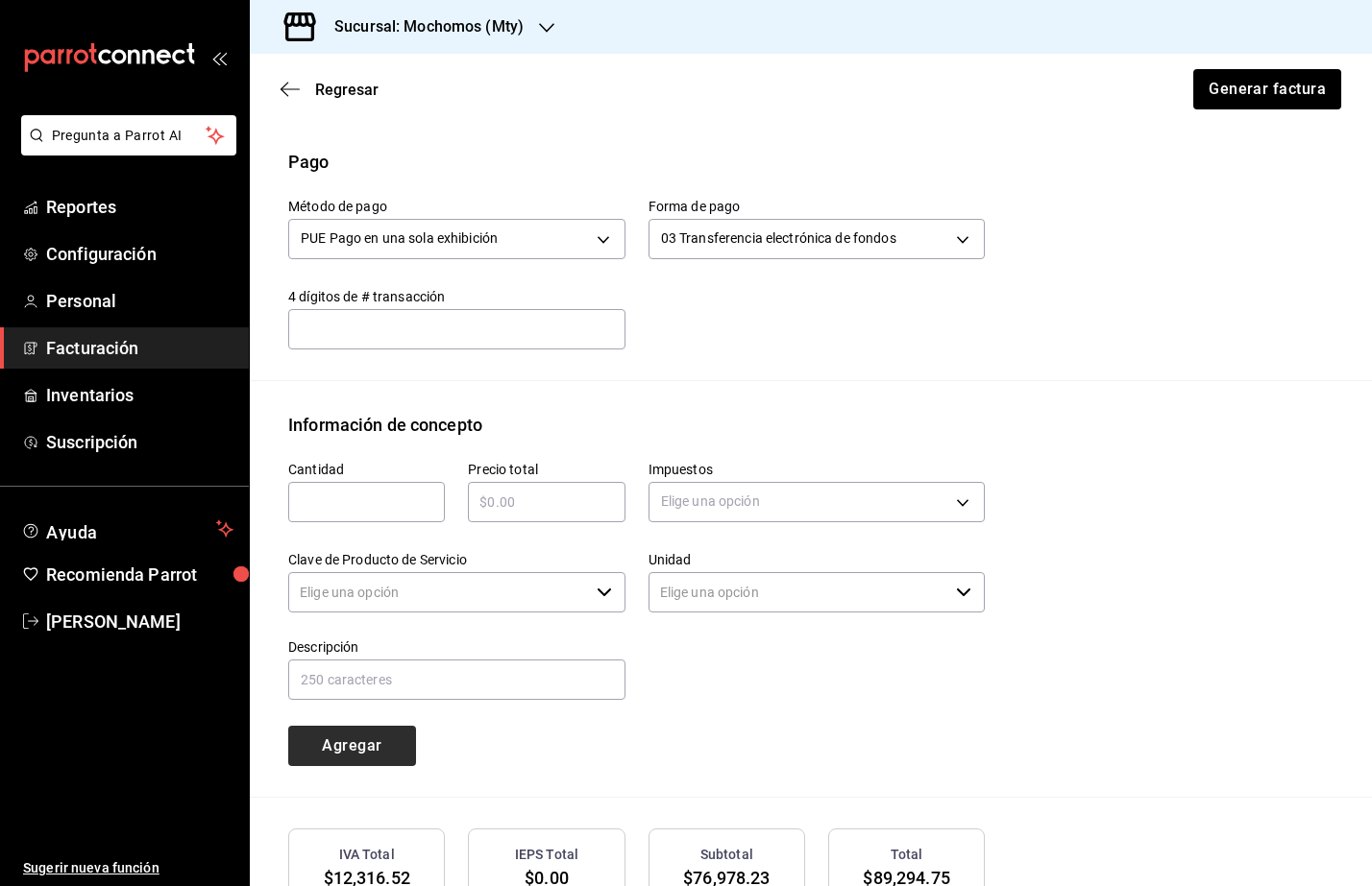
type input "90101500 - Establecimientos para comer y beber"
type input "E48 - Unidad de Servicio"
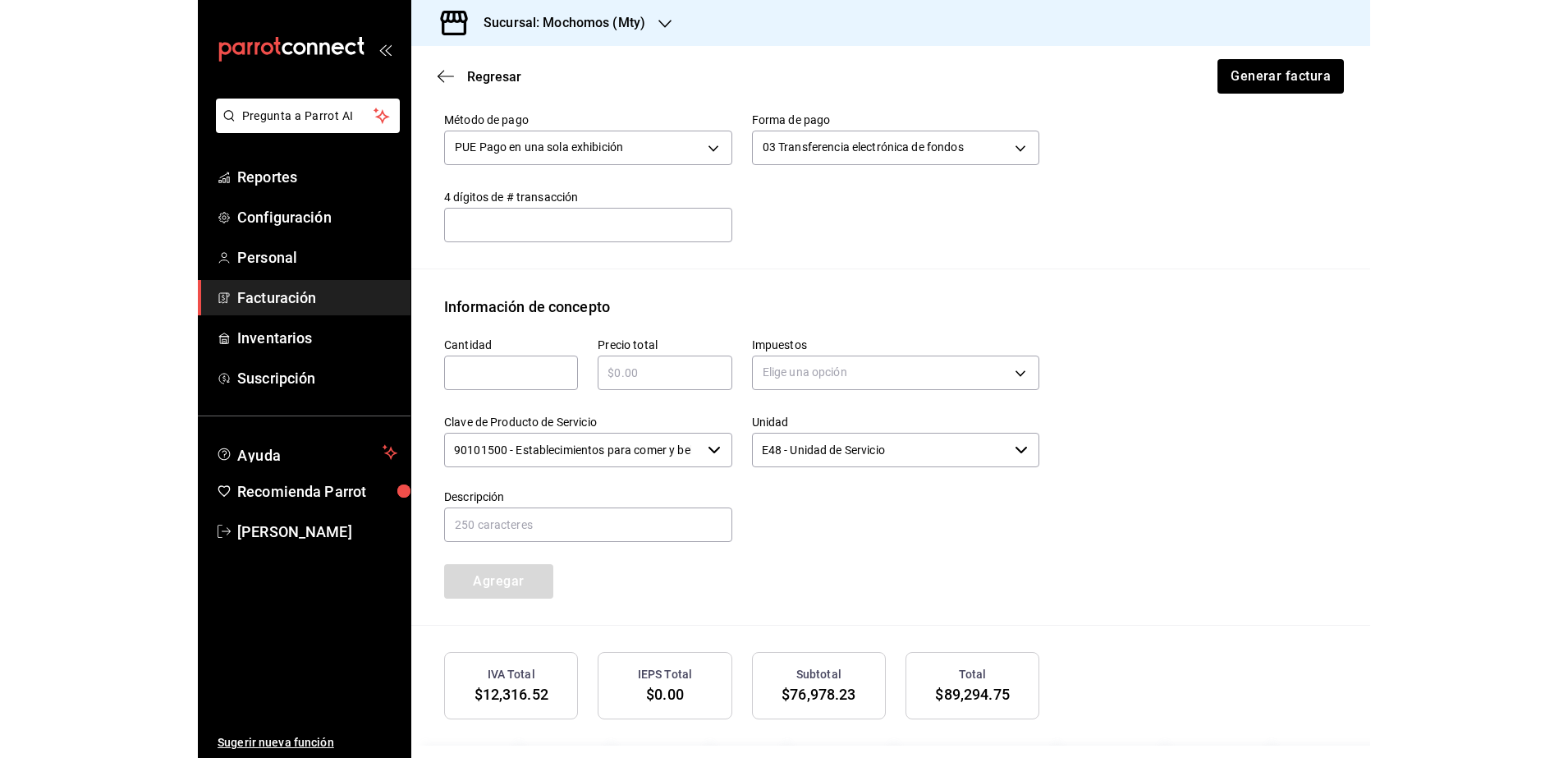
scroll to position [437, 0]
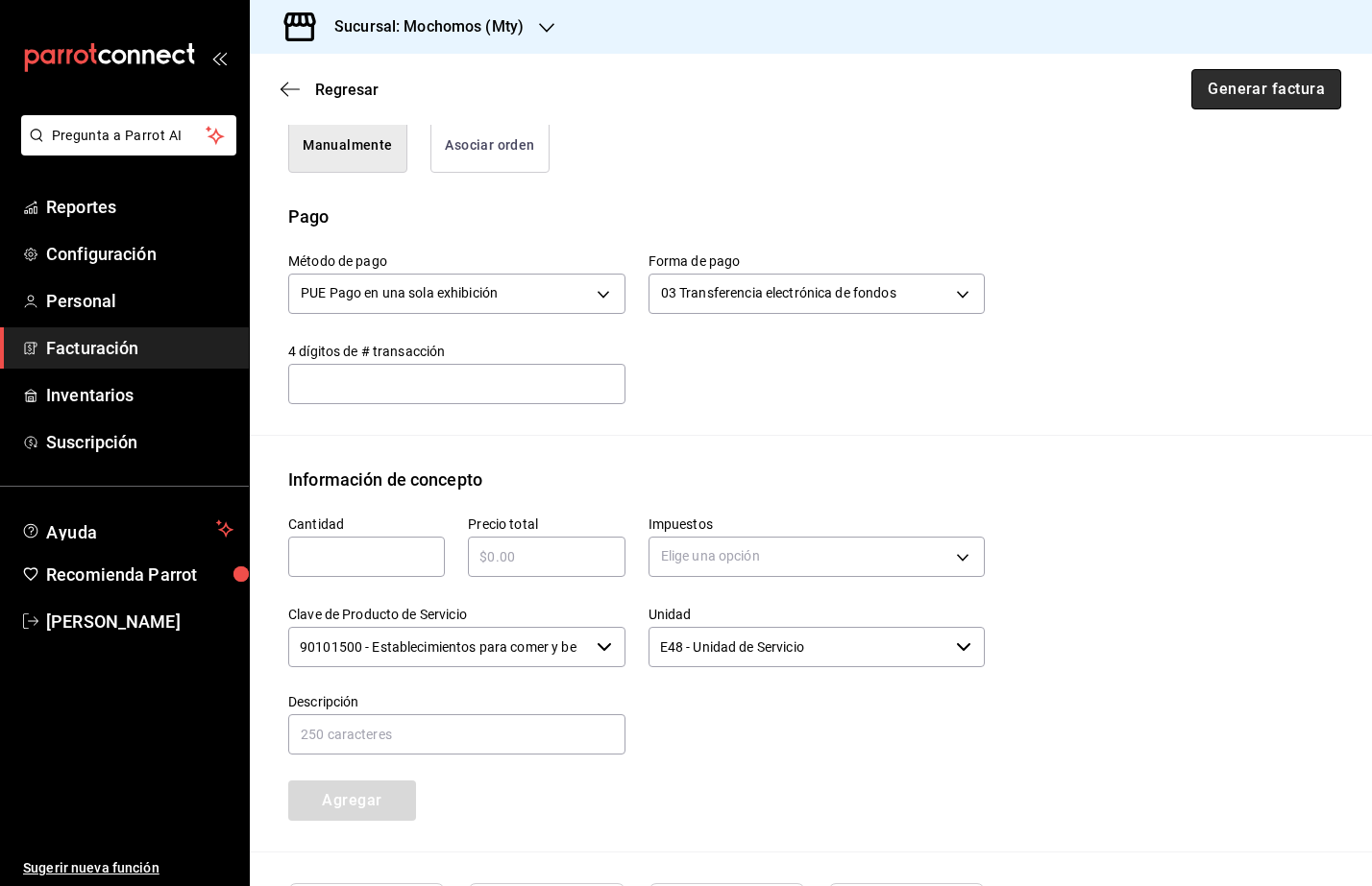
click at [1223, 105] on button "Generar factura" at bounding box center [1265, 89] width 150 height 40
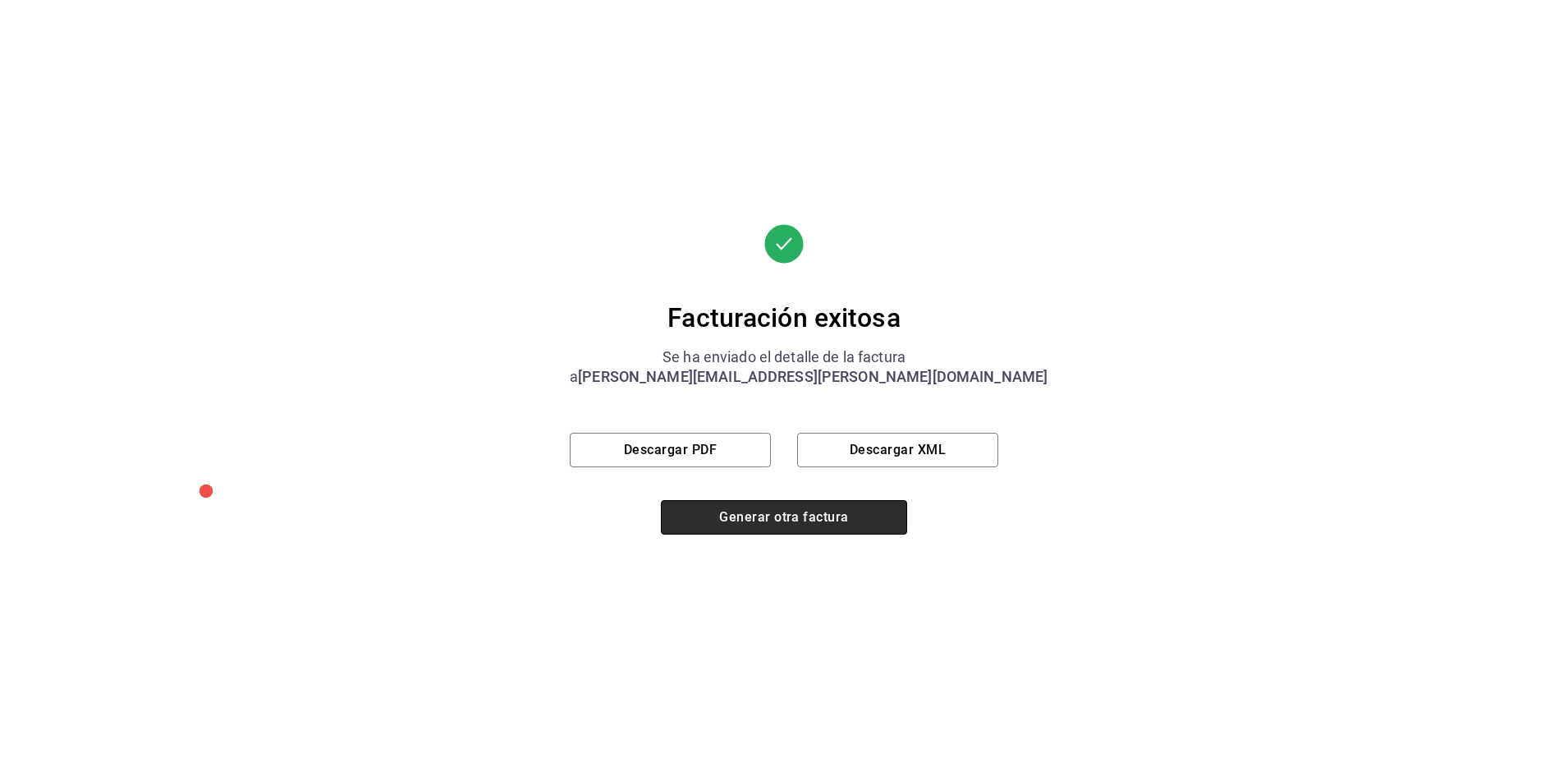
click at [804, 527] on button "Generar otra factura" at bounding box center [784, 517] width 246 height 34
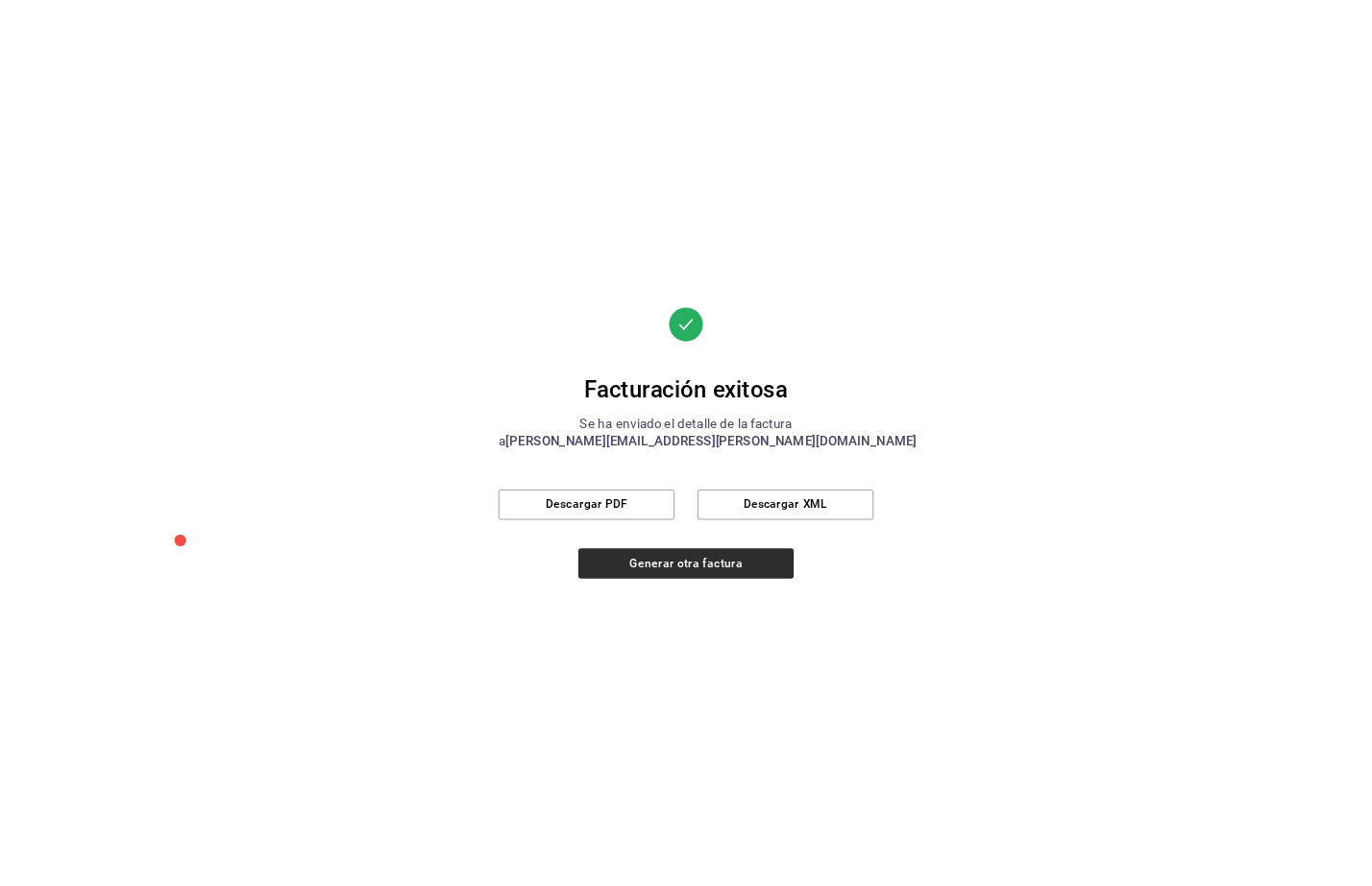
scroll to position [0, 0]
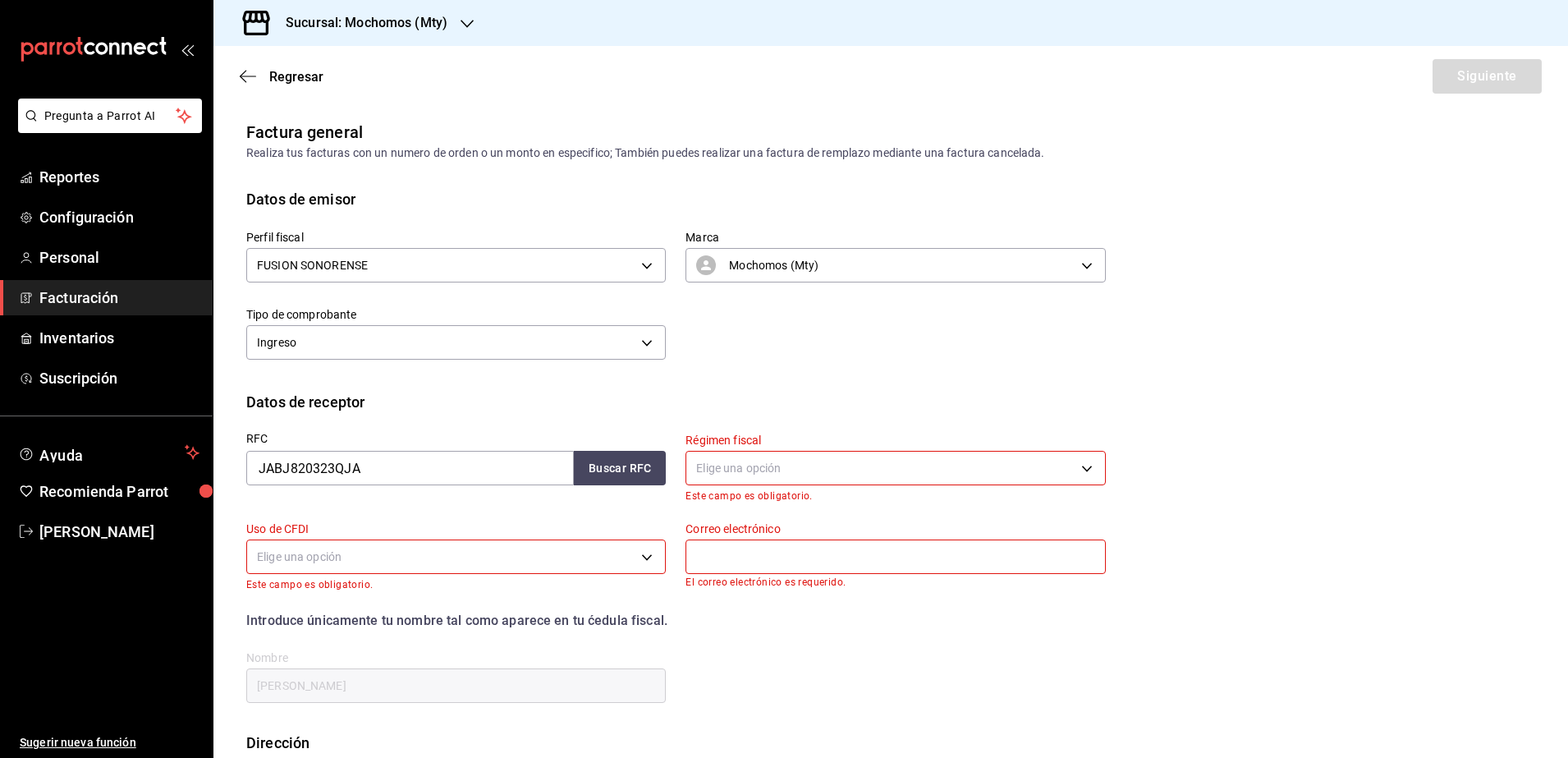
click at [109, 300] on span "Facturación" at bounding box center [119, 298] width 160 height 23
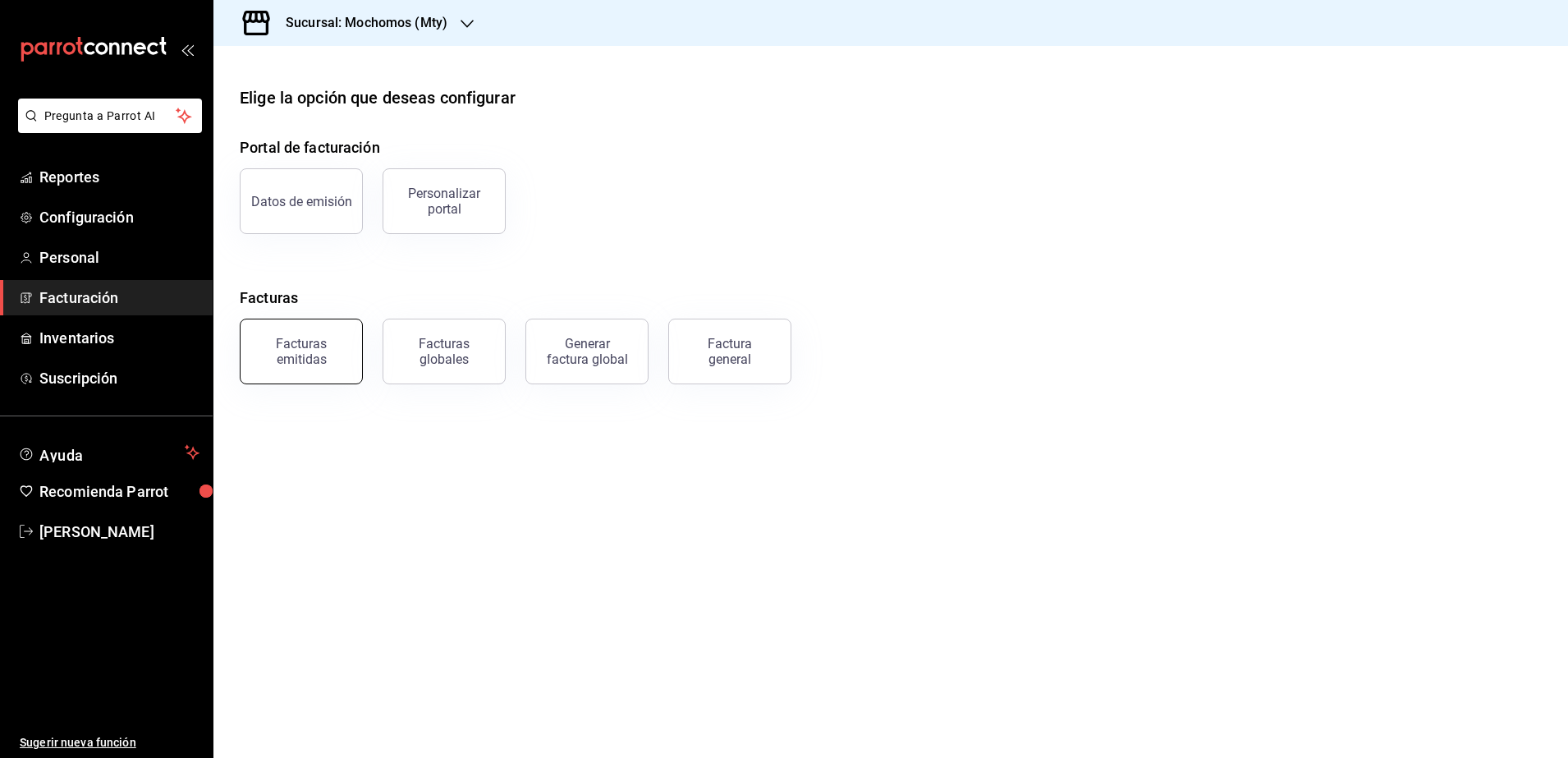
click at [294, 357] on div "Facturas emitidas" at bounding box center [302, 351] width 102 height 31
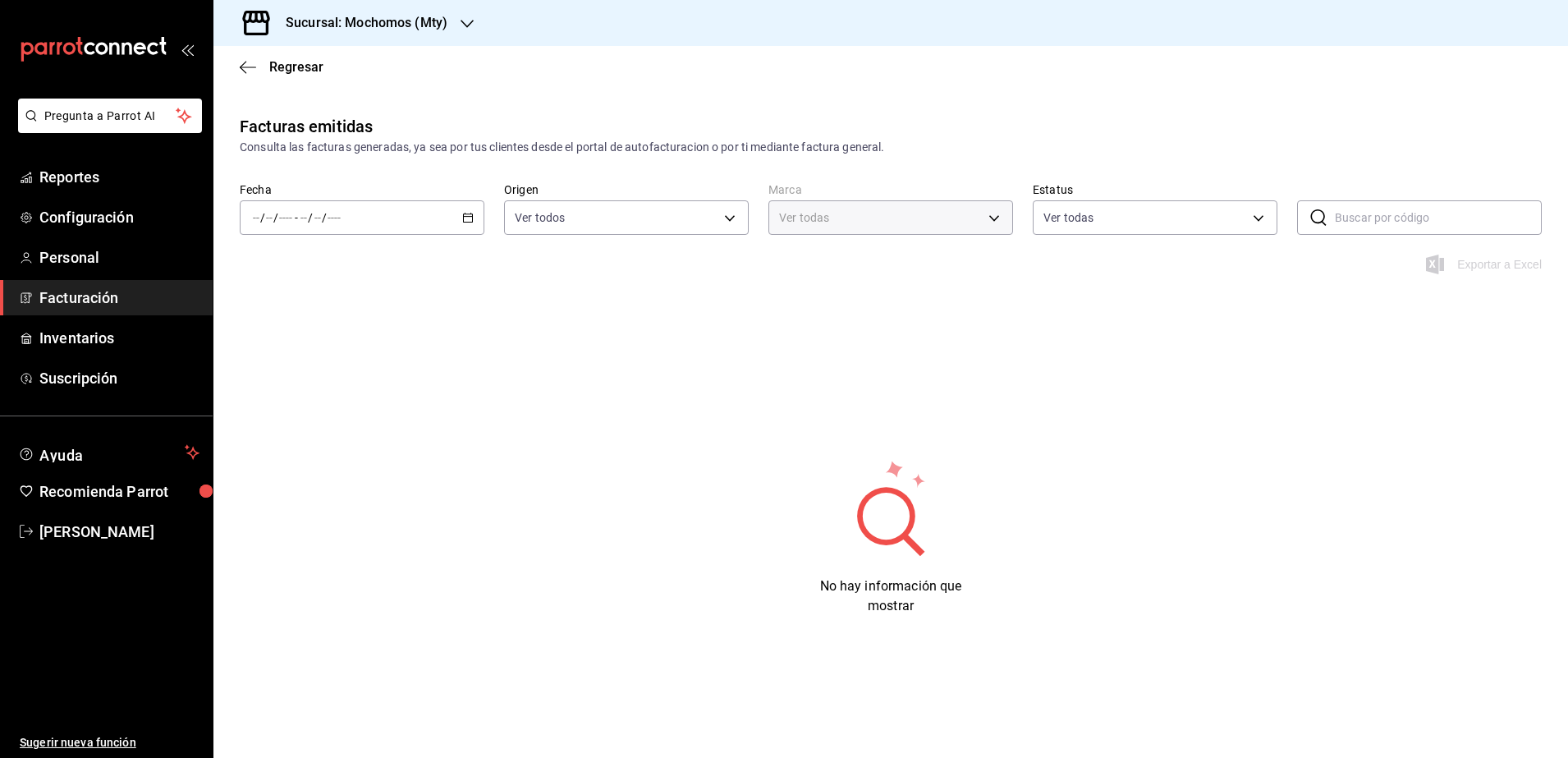
type input "b352ad34-a903-4246-b8b1-197398375429"
click at [464, 223] on div "/ / - / /" at bounding box center [362, 217] width 245 height 34
click at [342, 282] on li "Hoy" at bounding box center [317, 267] width 154 height 37
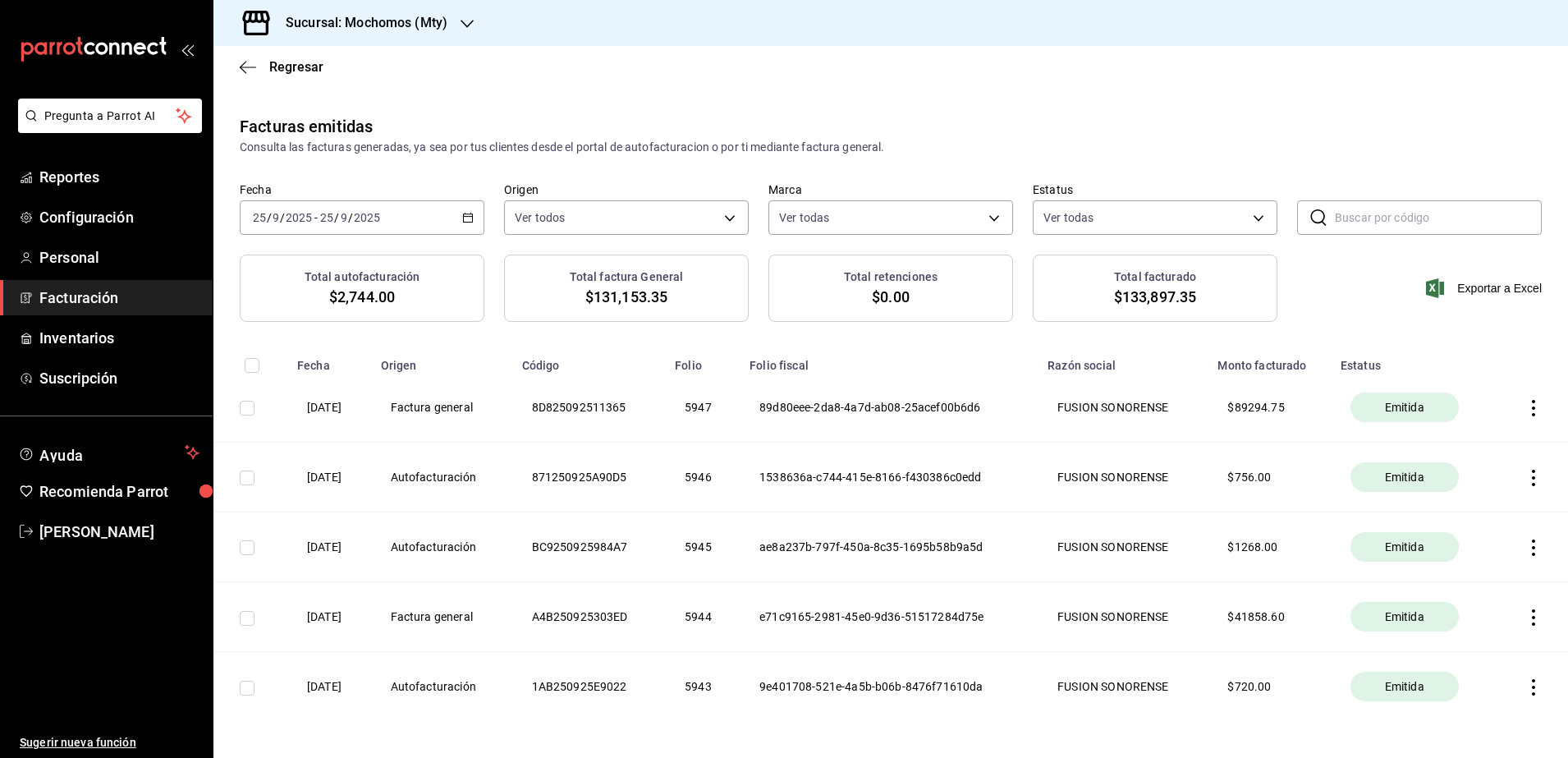
click at [1525, 623] on icon "button" at bounding box center [1534, 618] width 17 height 17
click at [1465, 665] on div "Cancelar factura" at bounding box center [1444, 659] width 84 height 13
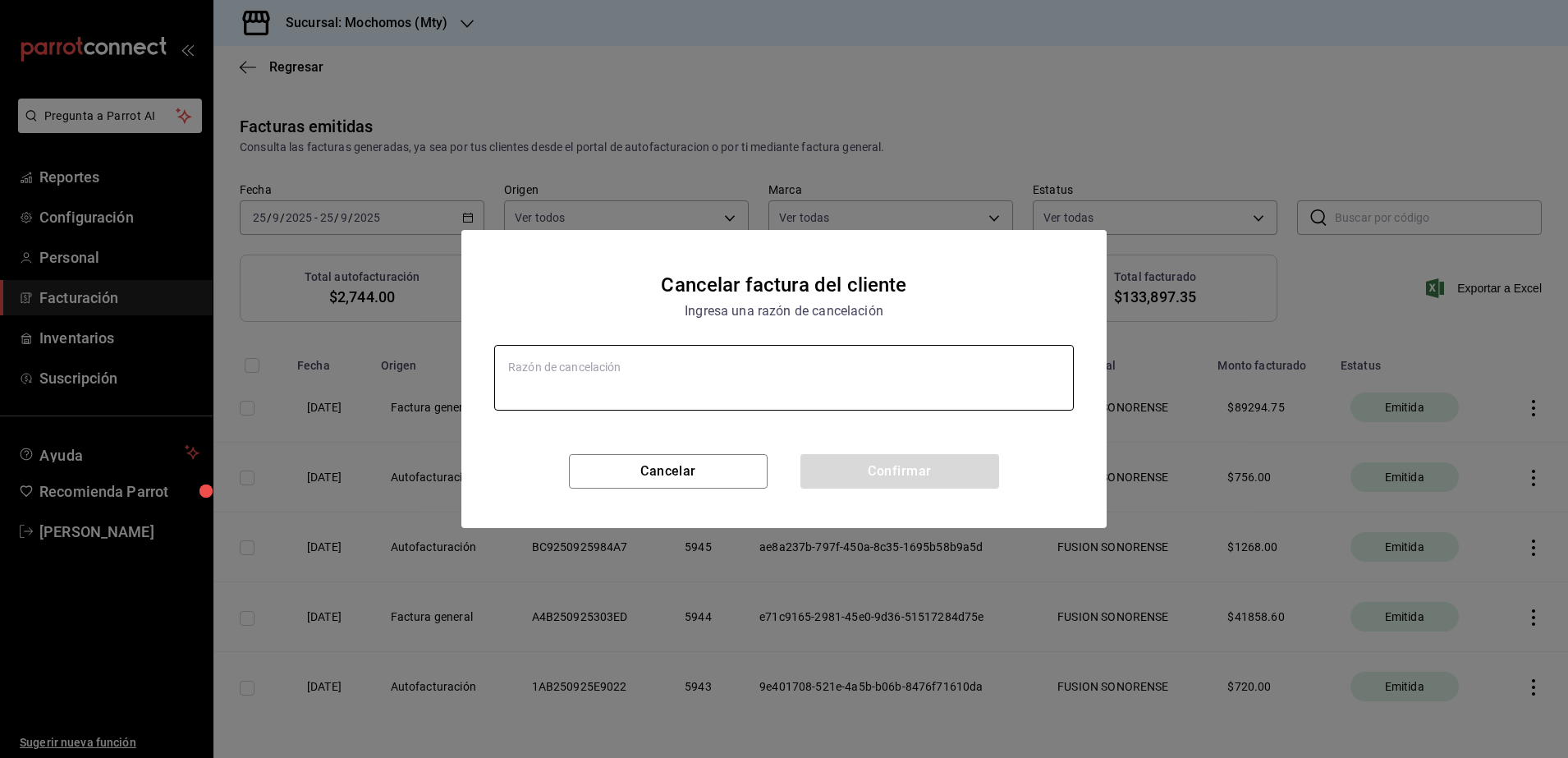
type textarea "x"
click at [681, 369] on textarea at bounding box center [784, 378] width 580 height 66
type textarea "e"
type textarea "x"
type textarea "er"
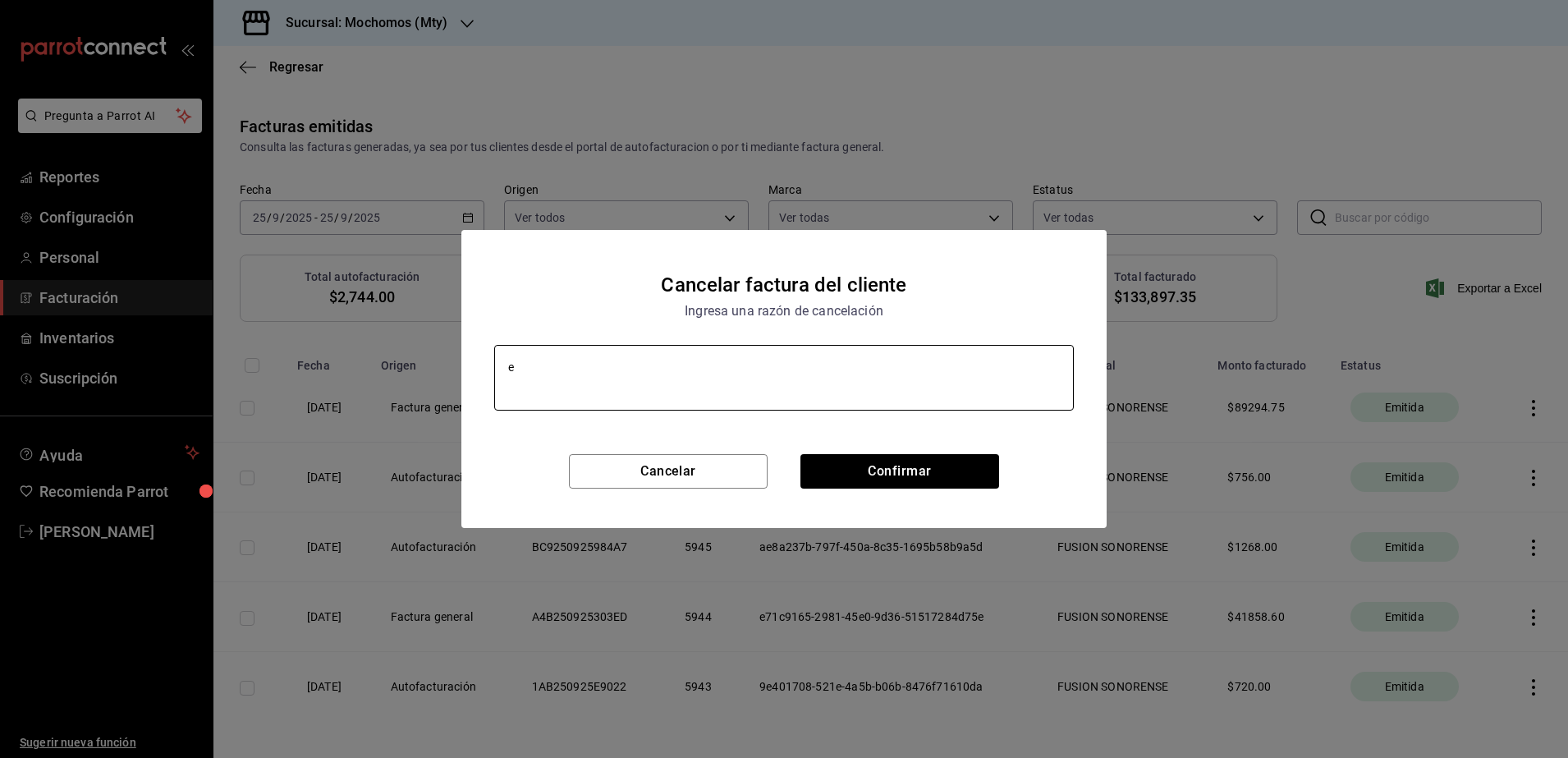
type textarea "x"
type textarea "err"
type textarea "x"
type textarea "erro"
type textarea "x"
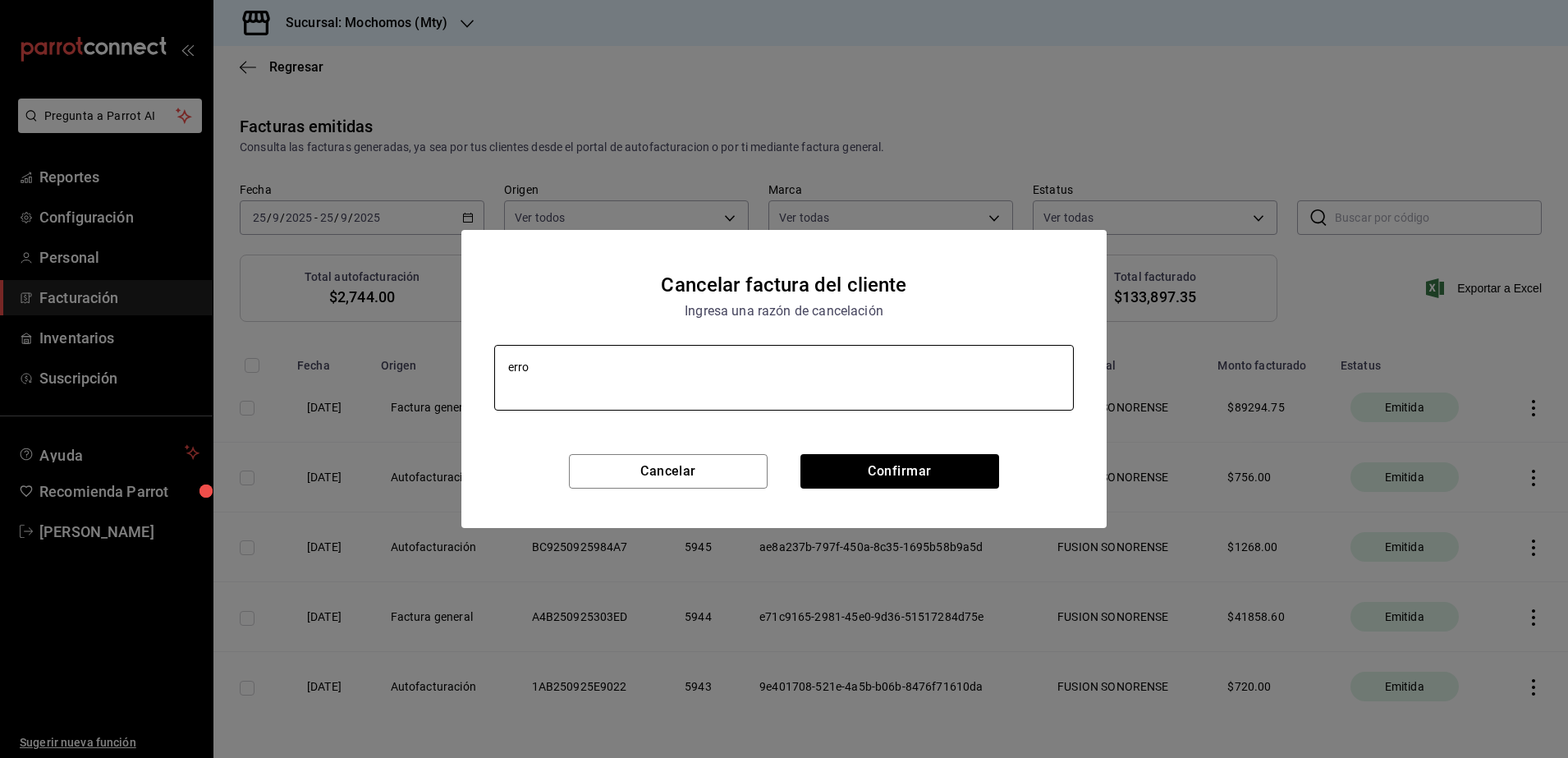
type textarea "error"
type textarea "x"
type textarea "error"
type textarea "x"
type textarea "error a"
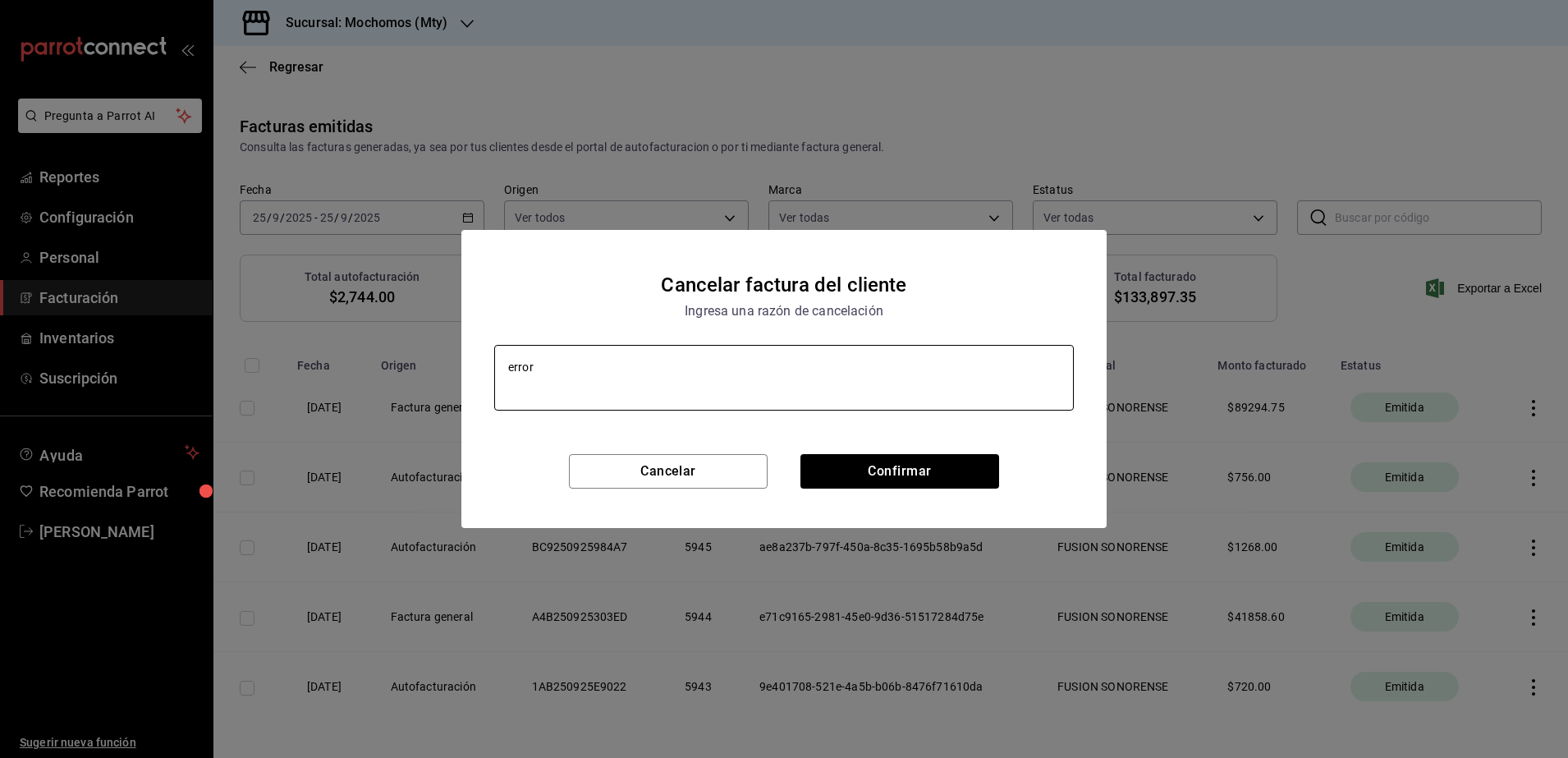
type textarea "x"
type textarea "error al"
type textarea "x"
type textarea "error al"
type textarea "x"
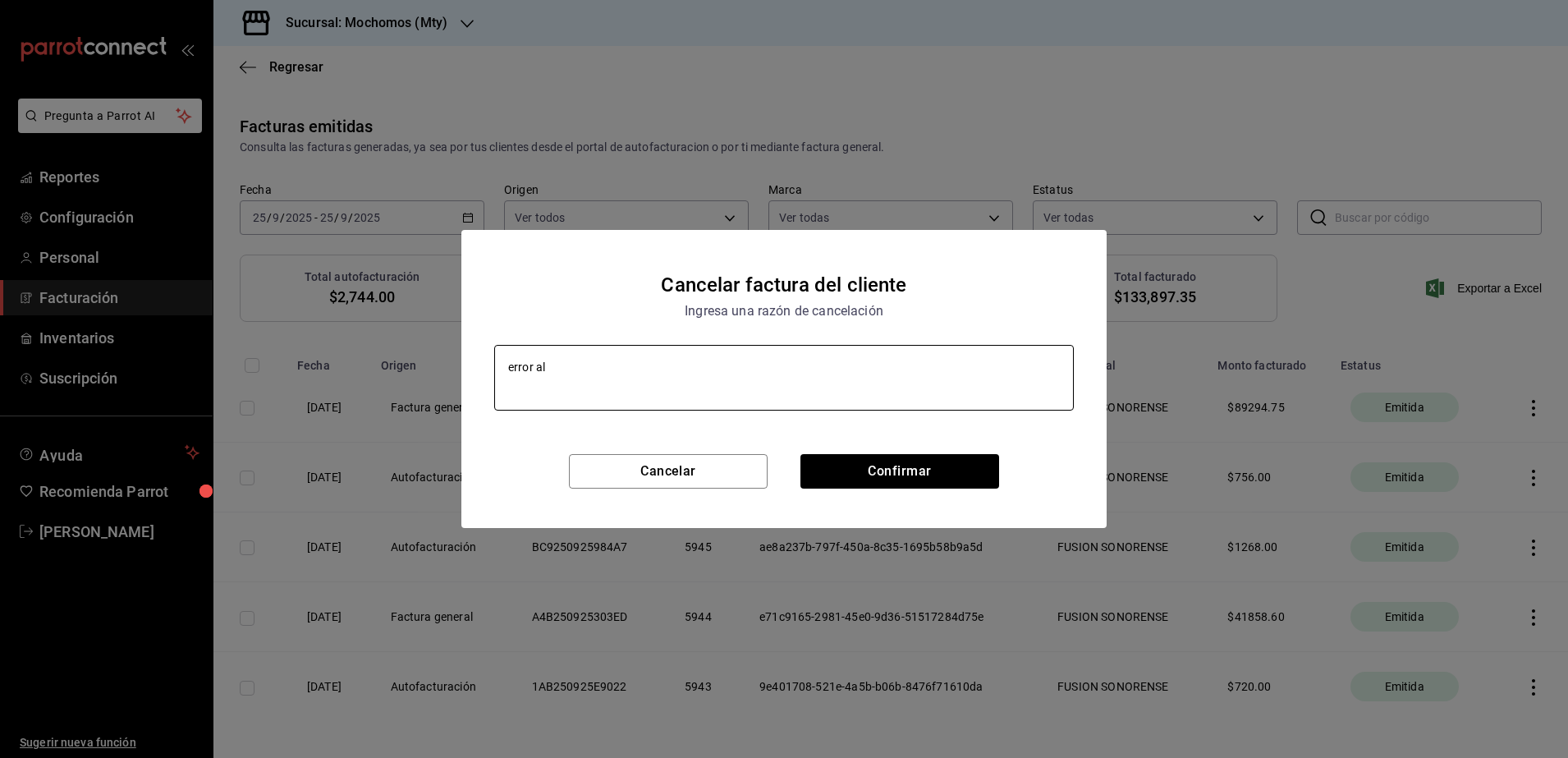
type textarea "error al f"
type textarea "x"
type textarea "error al fa"
type textarea "x"
type textarea "error al fac"
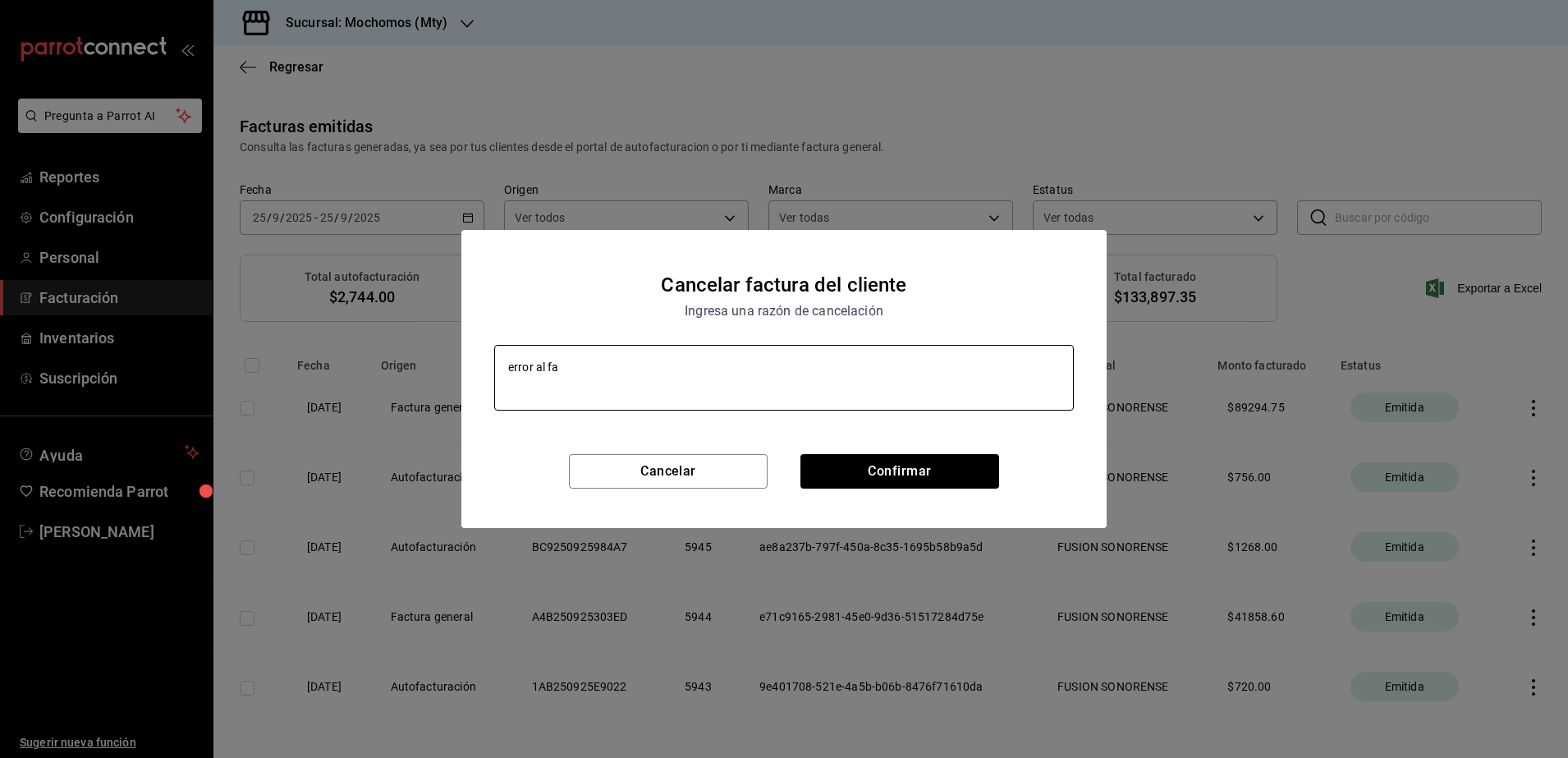
type textarea "x"
type textarea "error al fact"
type textarea "x"
type textarea "error al factu"
type textarea "x"
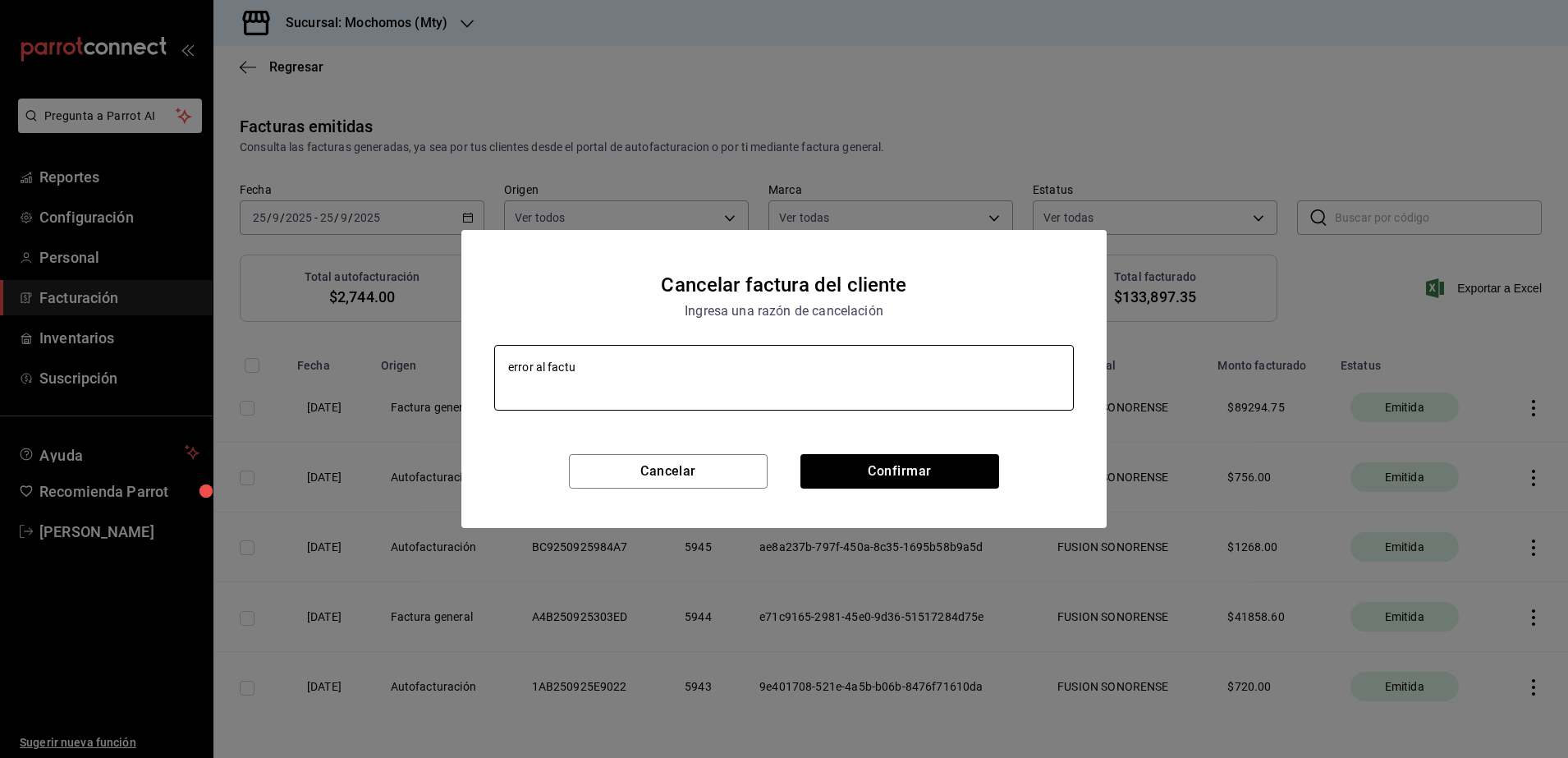
type textarea "error al factur"
type textarea "x"
type textarea "error al factura"
type textarea "x"
type textarea "error al facturar"
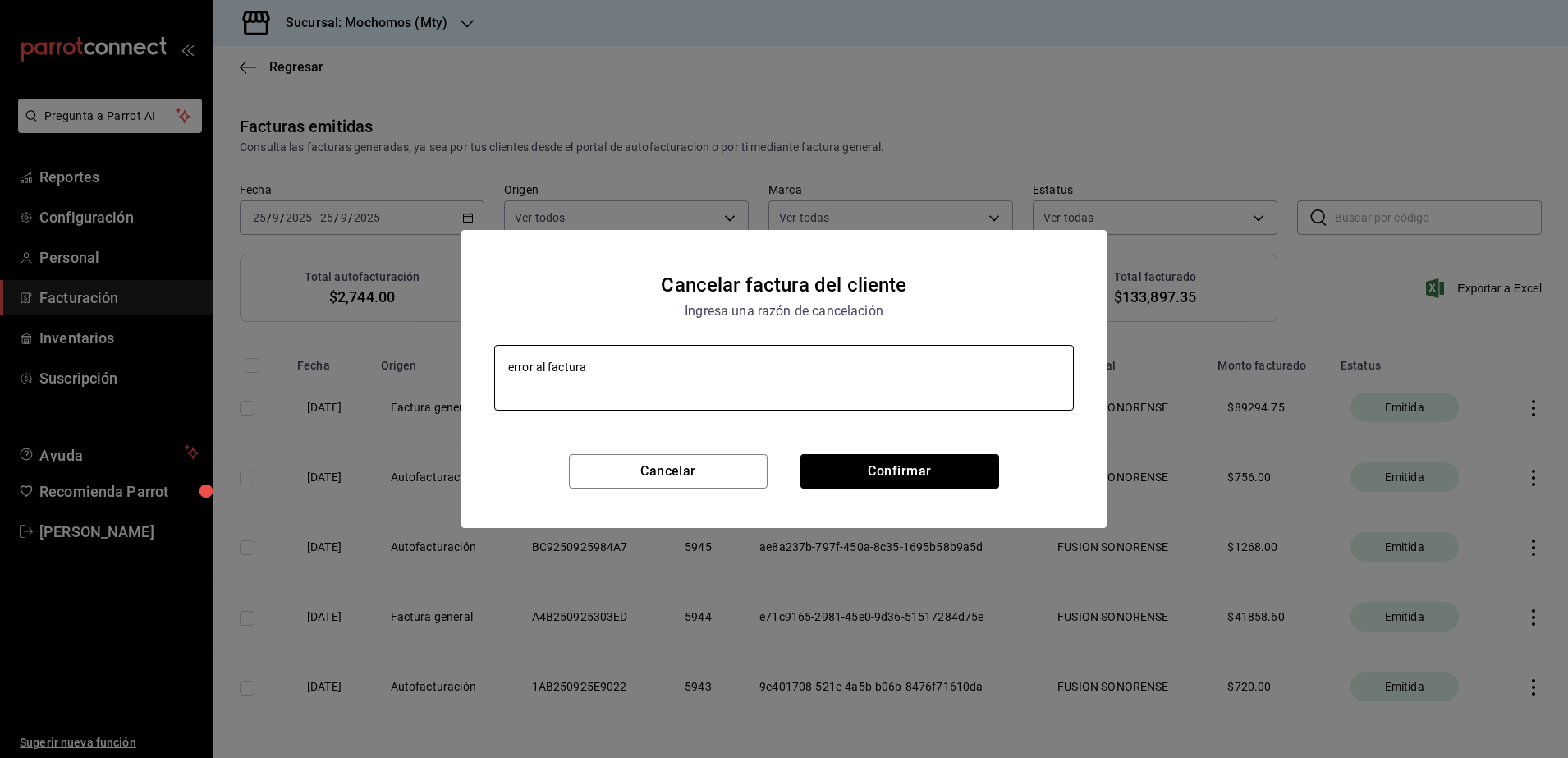
type textarea "x"
type textarea "error al facturar"
click at [905, 467] on button "Confirmar" at bounding box center [900, 471] width 199 height 34
type textarea "x"
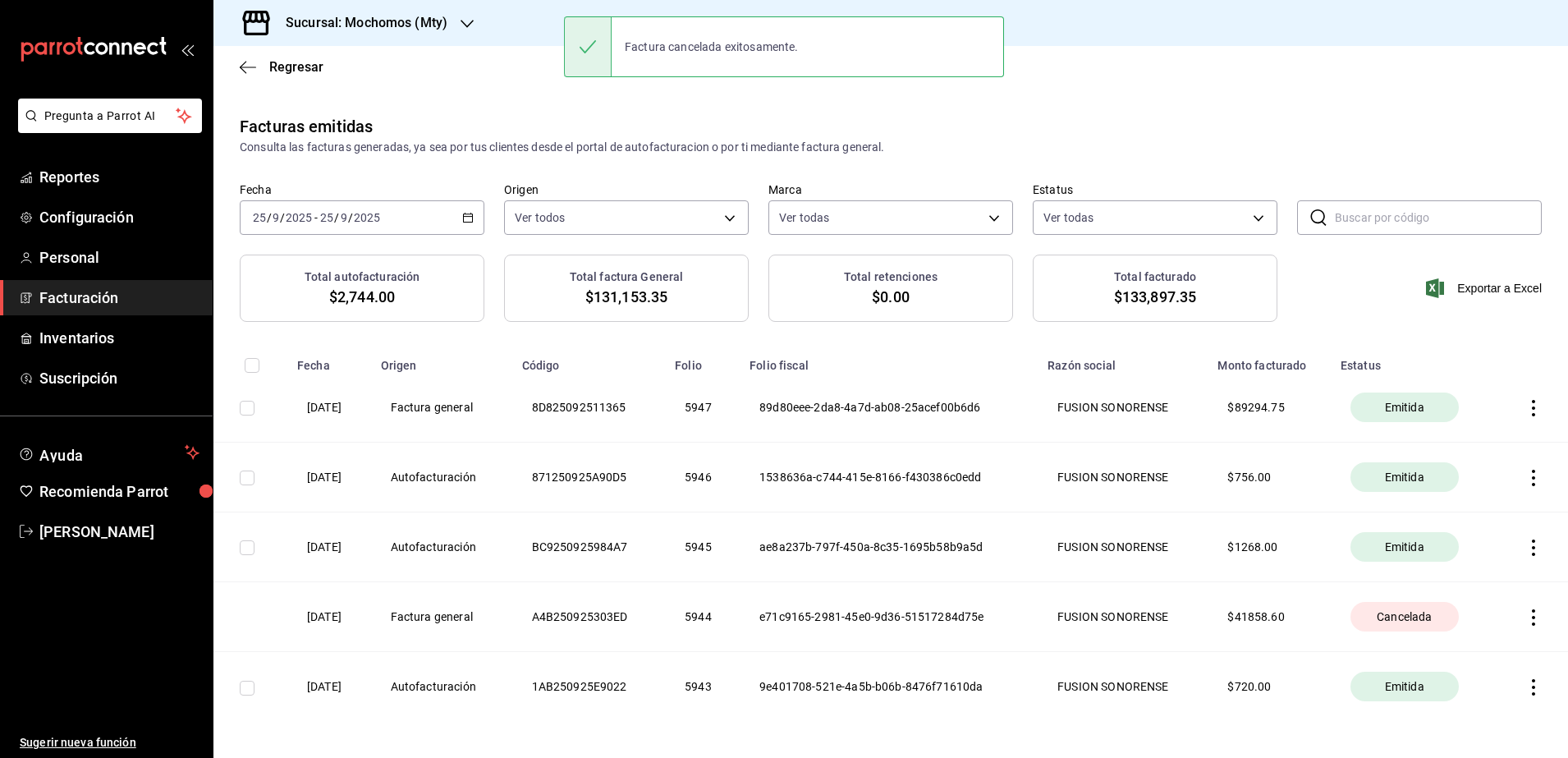
click at [116, 293] on span "Facturación" at bounding box center [119, 298] width 160 height 23
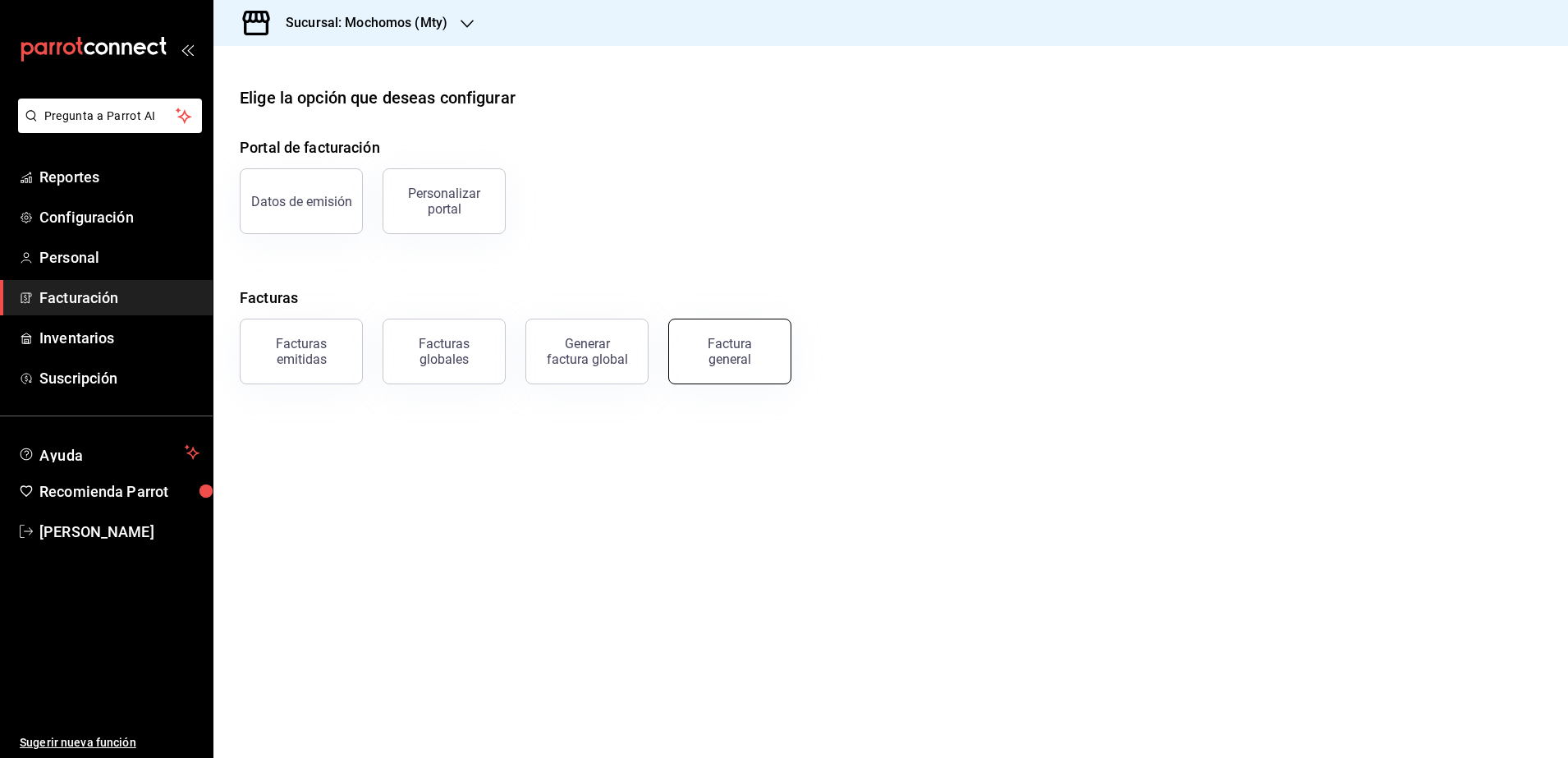
click at [713, 365] on button "Factura general" at bounding box center [729, 351] width 123 height 66
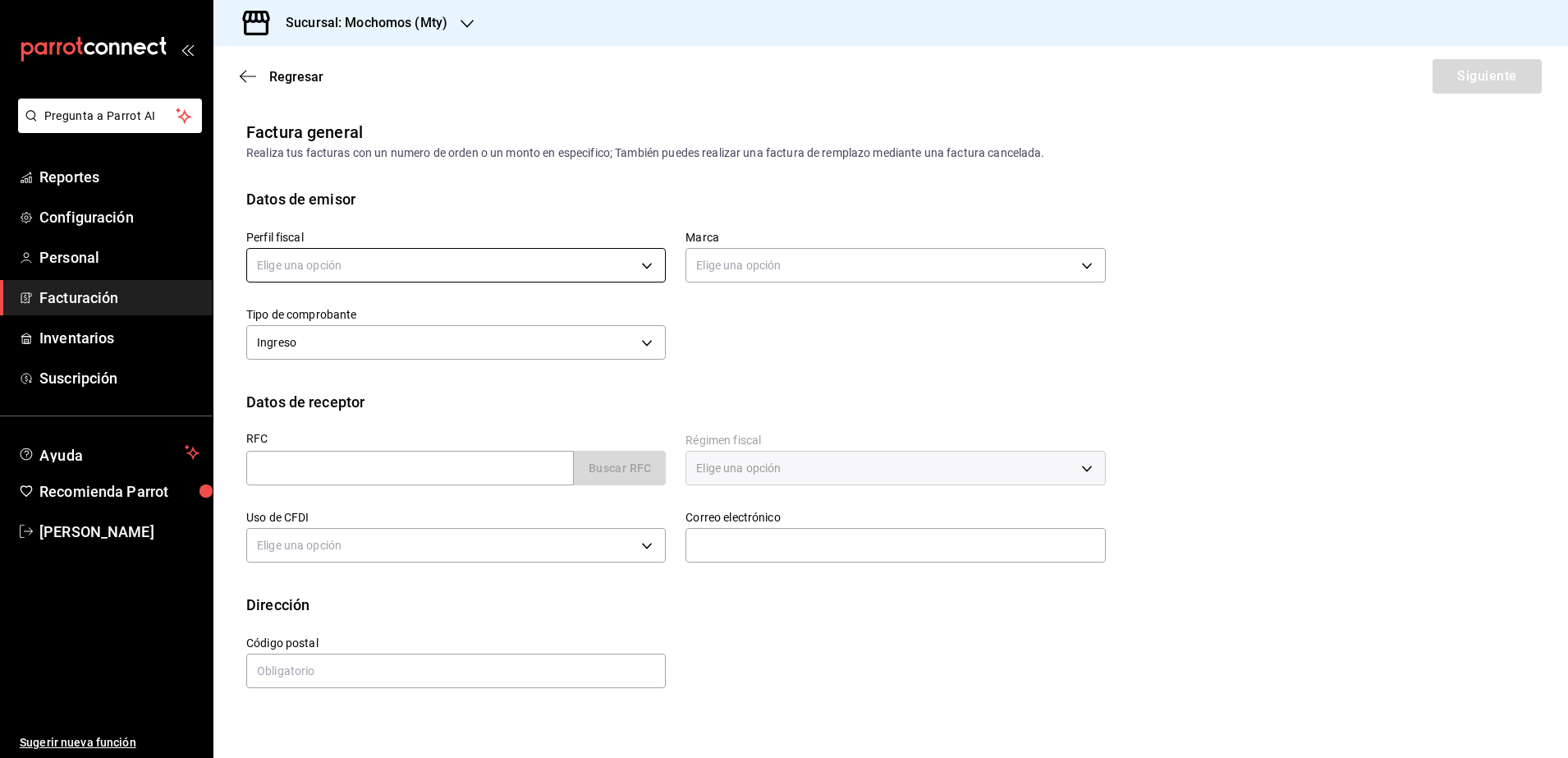
click at [571, 272] on body "Pregunta a Parrot AI Reportes Configuración Personal Facturación Inventarios Su…" at bounding box center [784, 379] width 1568 height 758
click at [494, 345] on li "FUSION SONORENSE" at bounding box center [456, 348] width 418 height 30
type input "708a3624-aa26-48d5-ac89-55ea41d845cd"
type input "b352ad34-a903-4246-b8b1-197398375429"
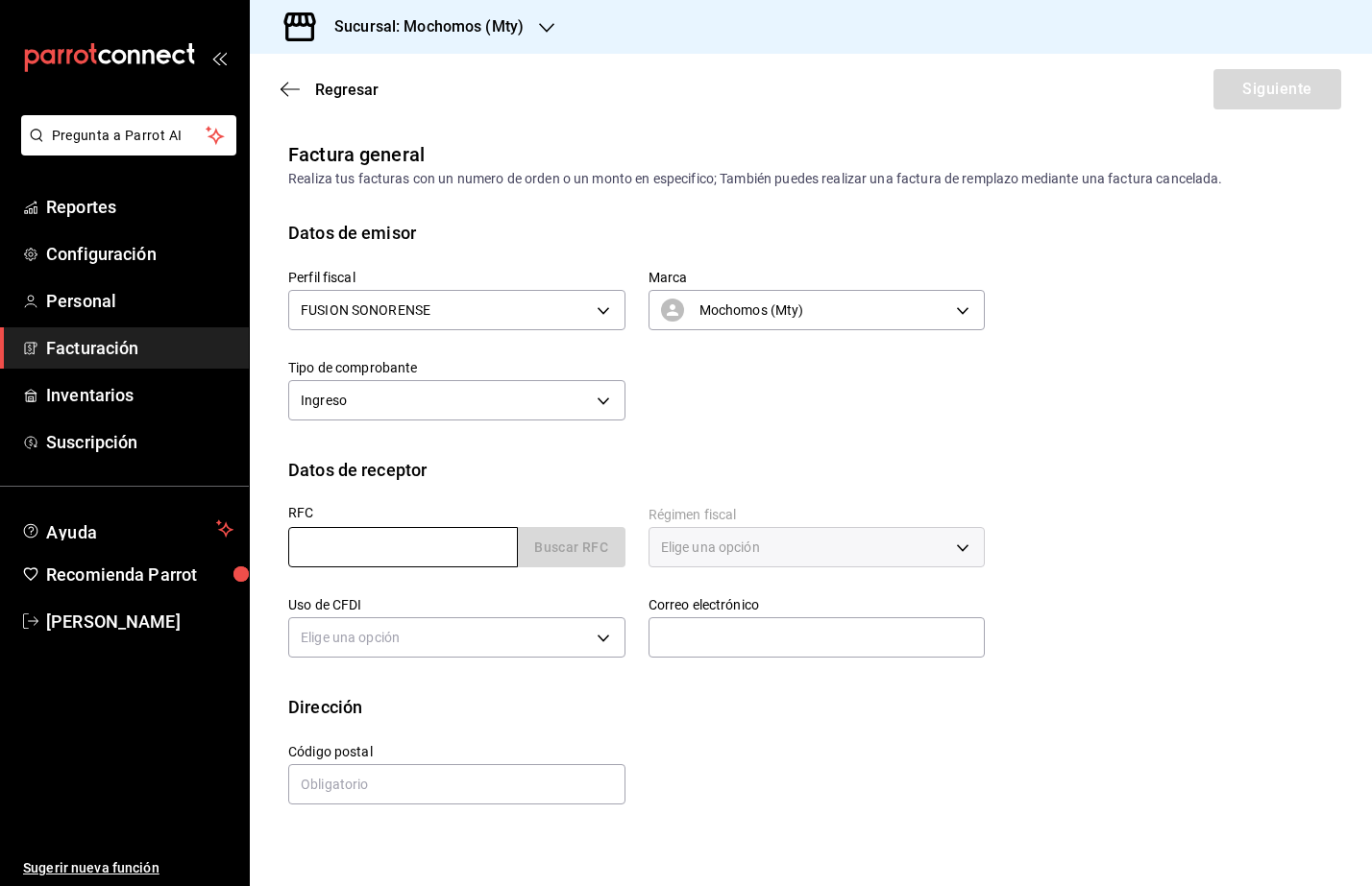
click at [331, 555] on input "text" at bounding box center [403, 547] width 230 height 40
paste input "TLQ220729DQ5"
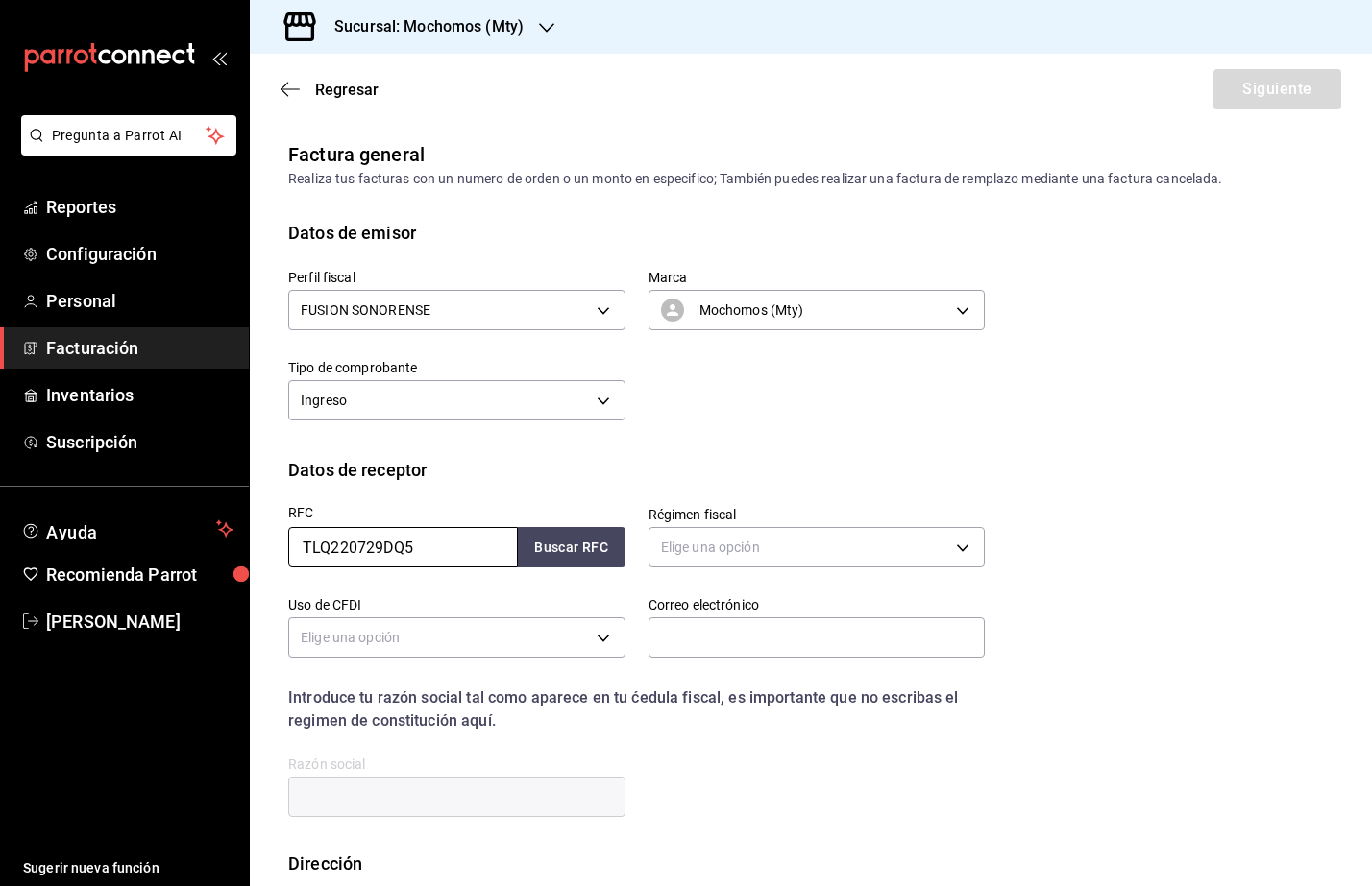
click at [307, 543] on input "TLQ220729DQ5" at bounding box center [403, 547] width 230 height 40
type input "TLQ220729DQ5"
click at [553, 549] on button "Buscar RFC" at bounding box center [572, 547] width 107 height 40
type input "601"
type input "G03"
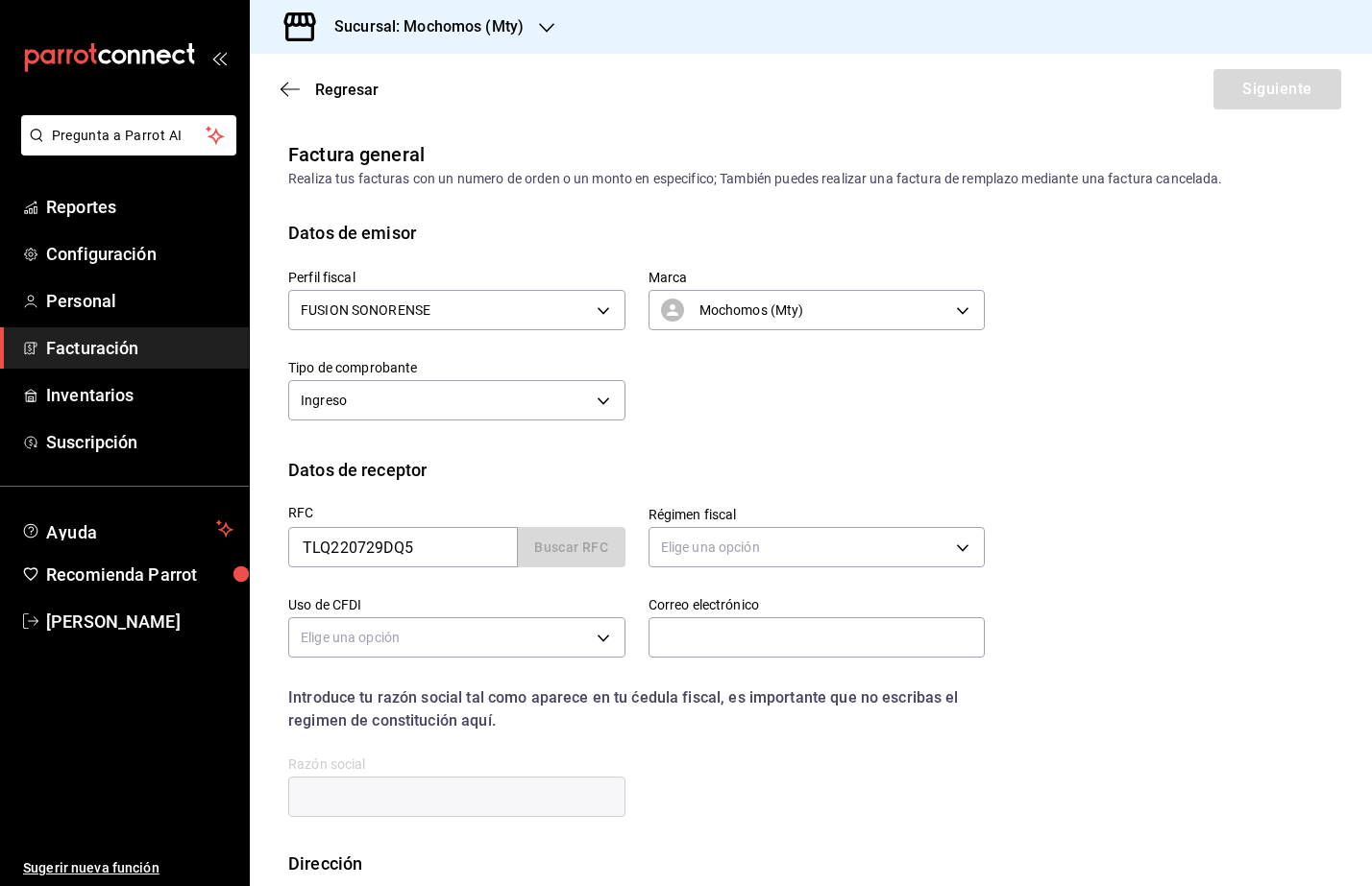
type input "[PERSON_NAME][EMAIL_ADDRESS][PERSON_NAME][DOMAIN_NAME]"
type input "06100"
type input "TODO LO QUE SUEÑAS"
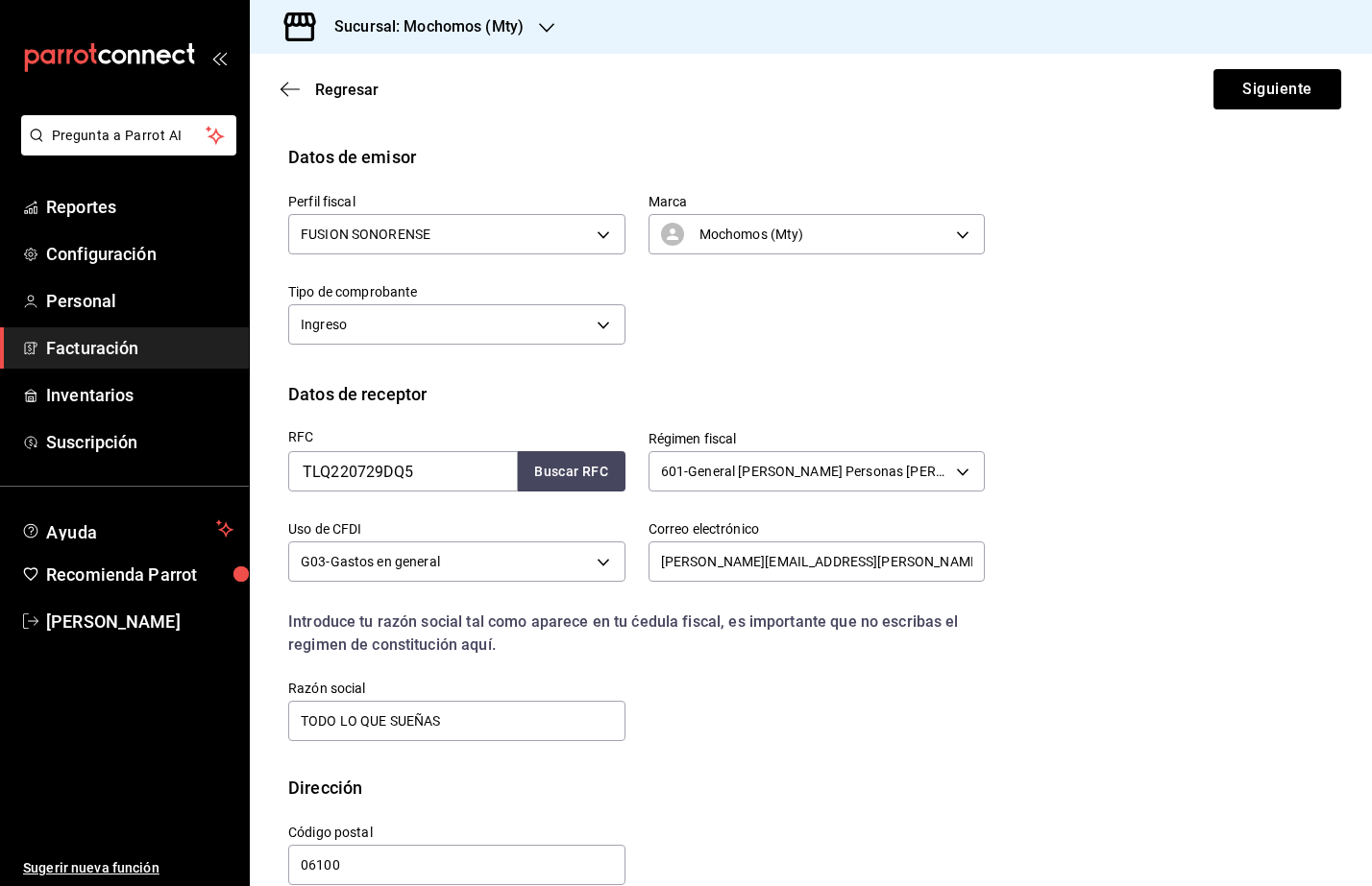
scroll to position [108, 0]
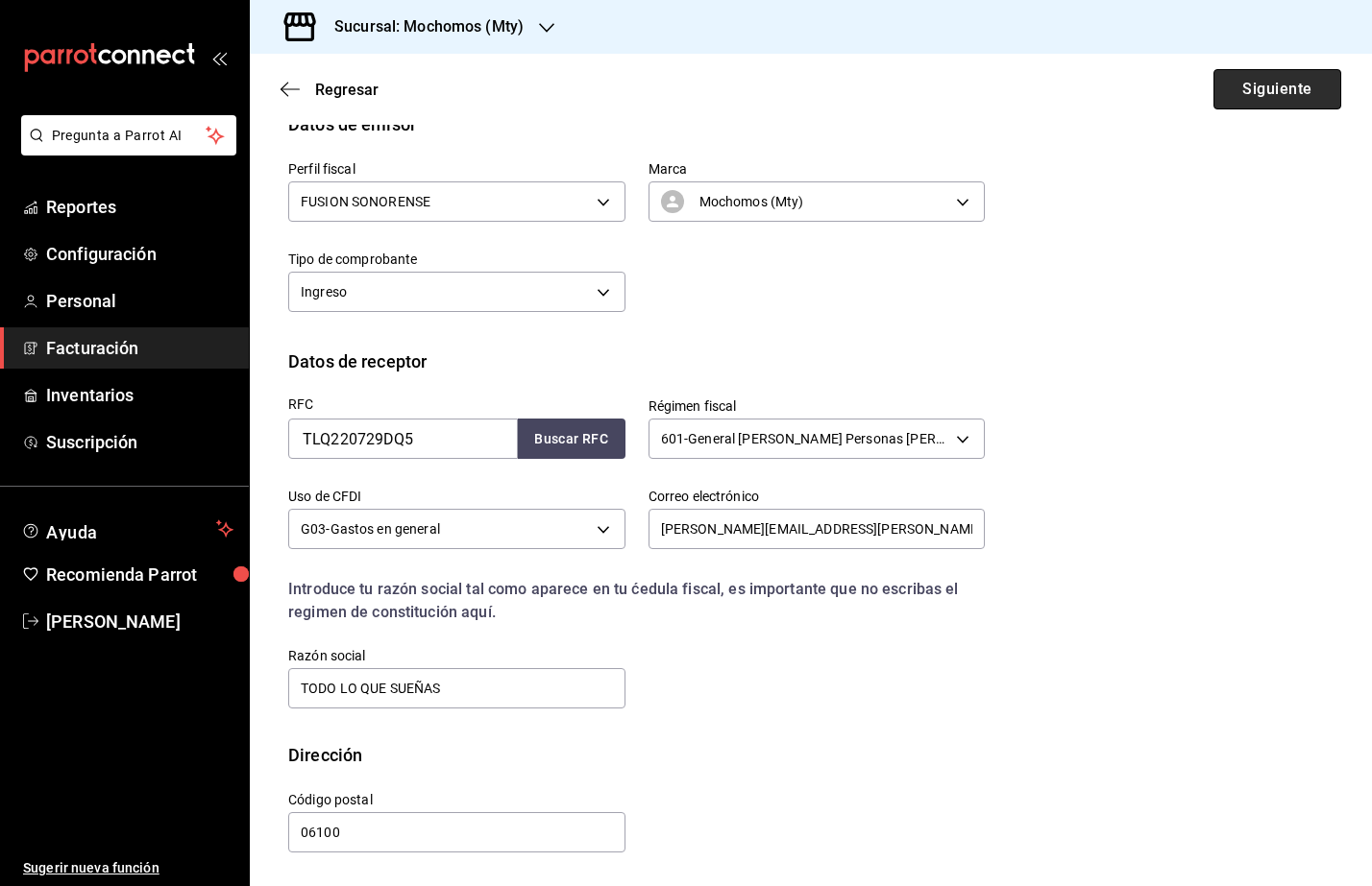
click at [1240, 81] on button "Siguiente" at bounding box center [1276, 89] width 128 height 40
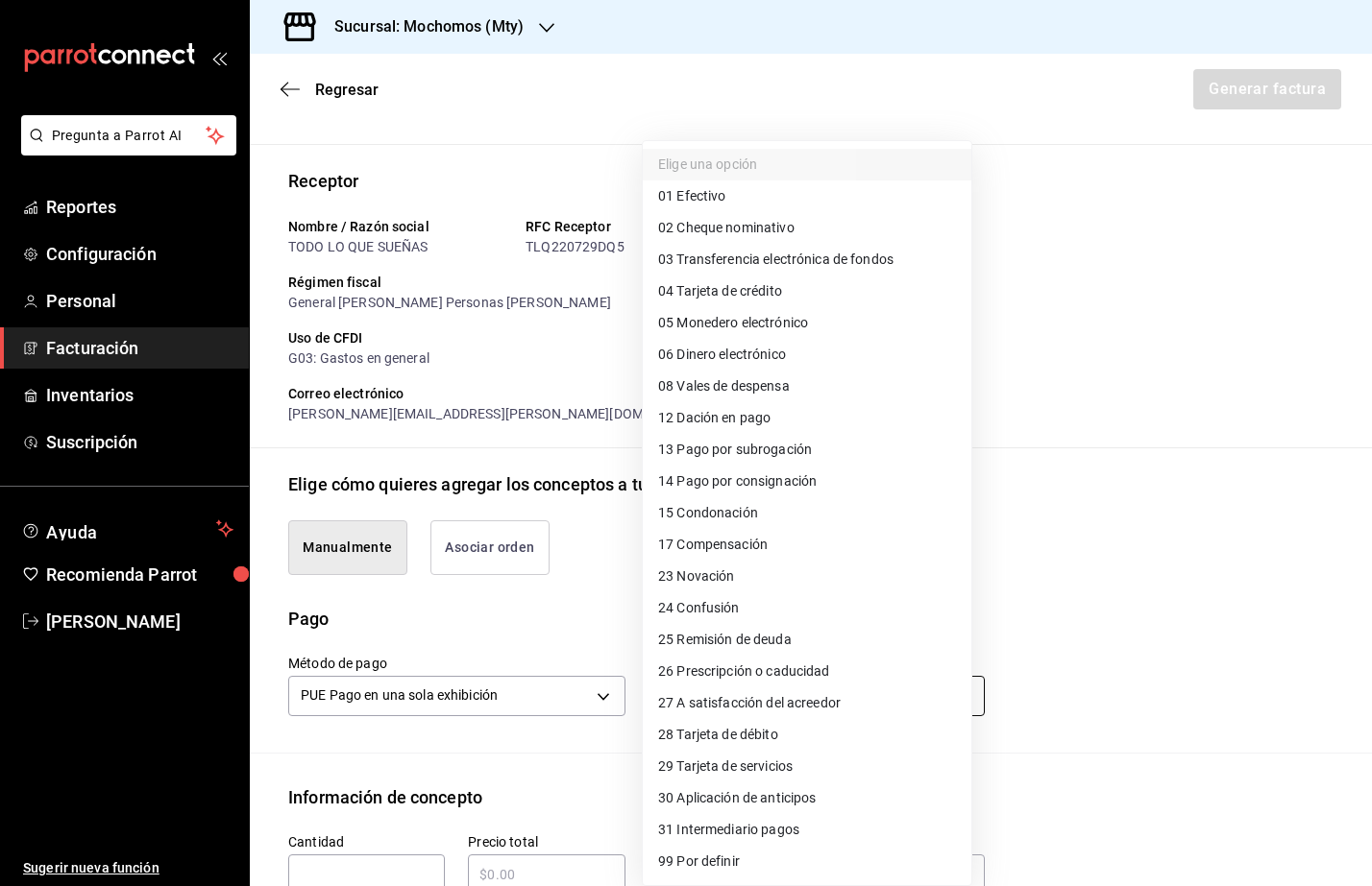
click at [690, 699] on body "Pregunta a Parrot AI Reportes Configuración Personal Facturación Inventarios Su…" at bounding box center [686, 443] width 1372 height 886
click at [806, 264] on span "03 Transferencia electrónica de fondos" at bounding box center [775, 260] width 236 height 21
type input "03"
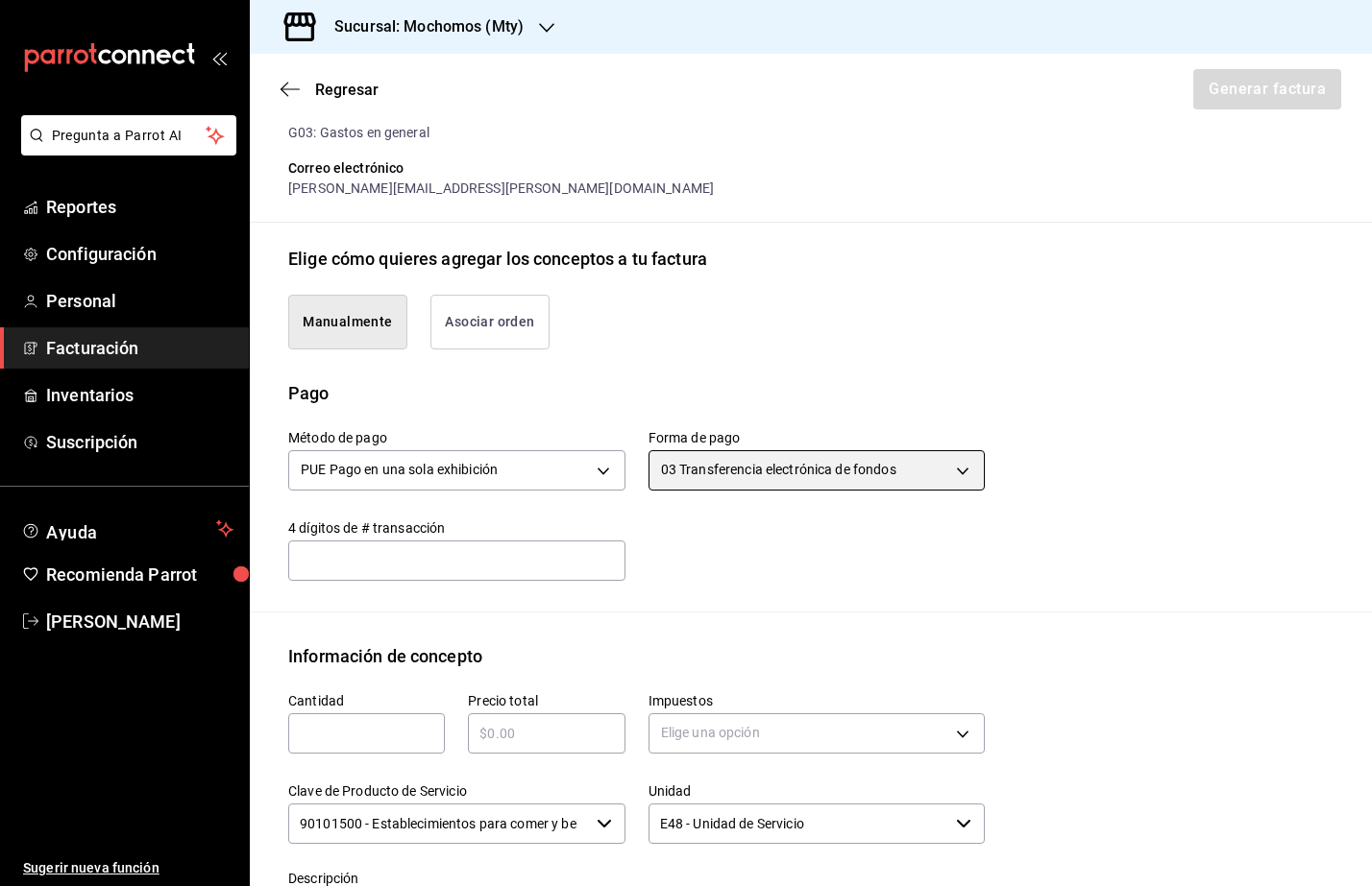
scroll to position [349, 0]
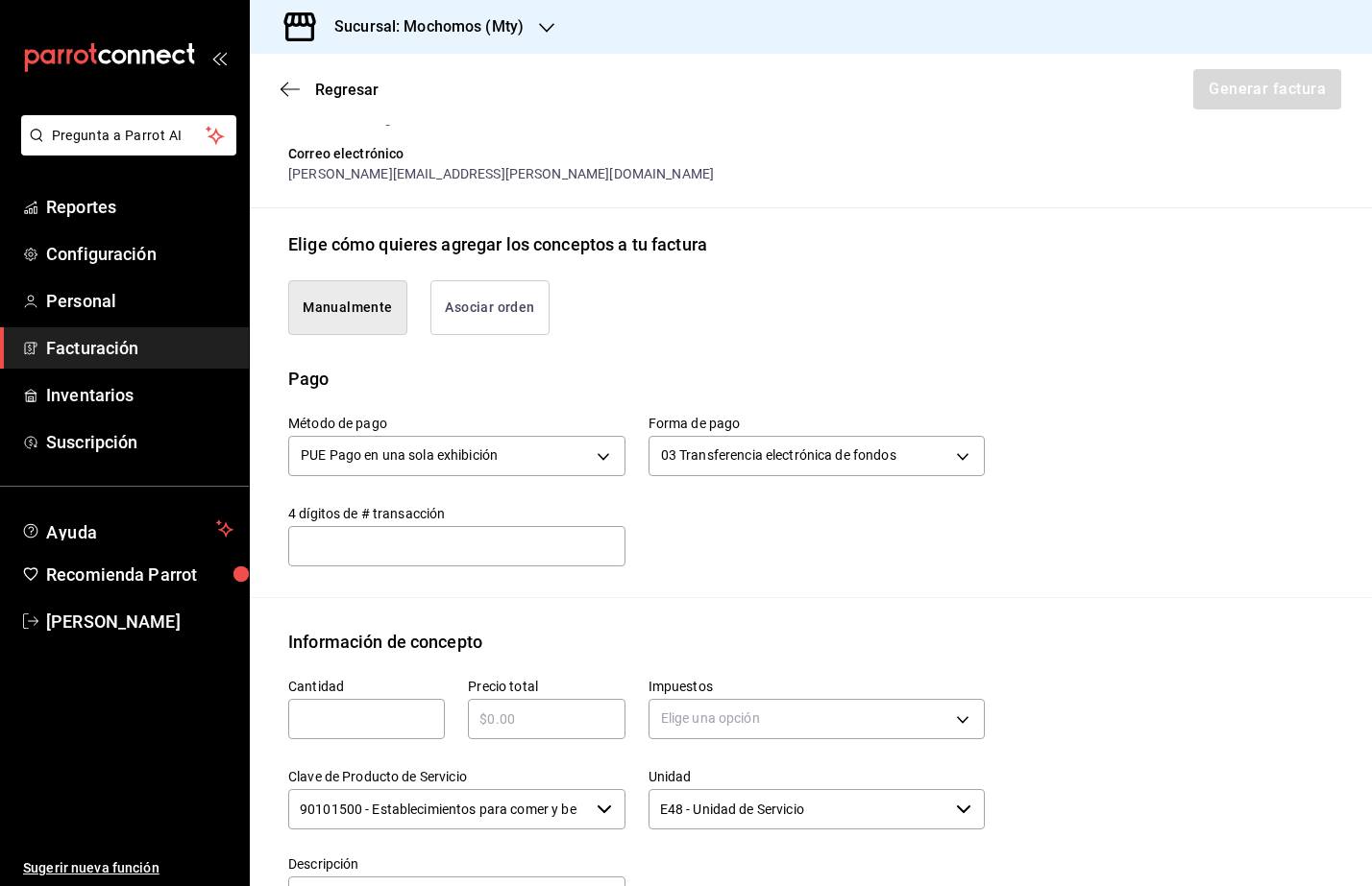
click at [375, 728] on input "text" at bounding box center [366, 719] width 156 height 23
type input "1"
click at [545, 728] on input "text" at bounding box center [546, 719] width 156 height 23
type input "$39124"
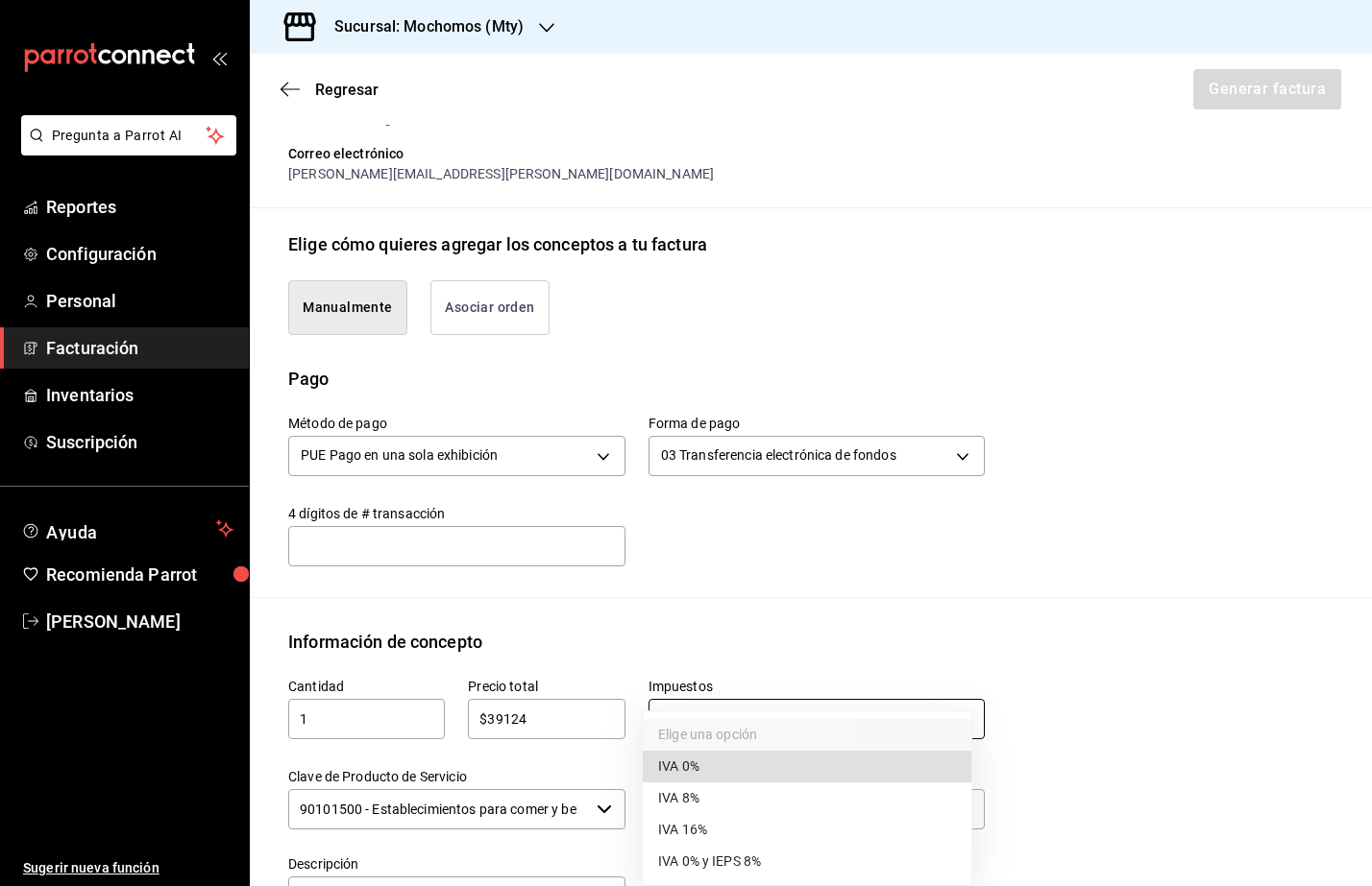
click at [861, 719] on body "Pregunta a Parrot AI Reportes Configuración Personal Facturación Inventarios Su…" at bounding box center [686, 443] width 1372 height 886
click at [731, 840] on li "IVA 16%" at bounding box center [807, 830] width 328 height 31
type input "IVA_16"
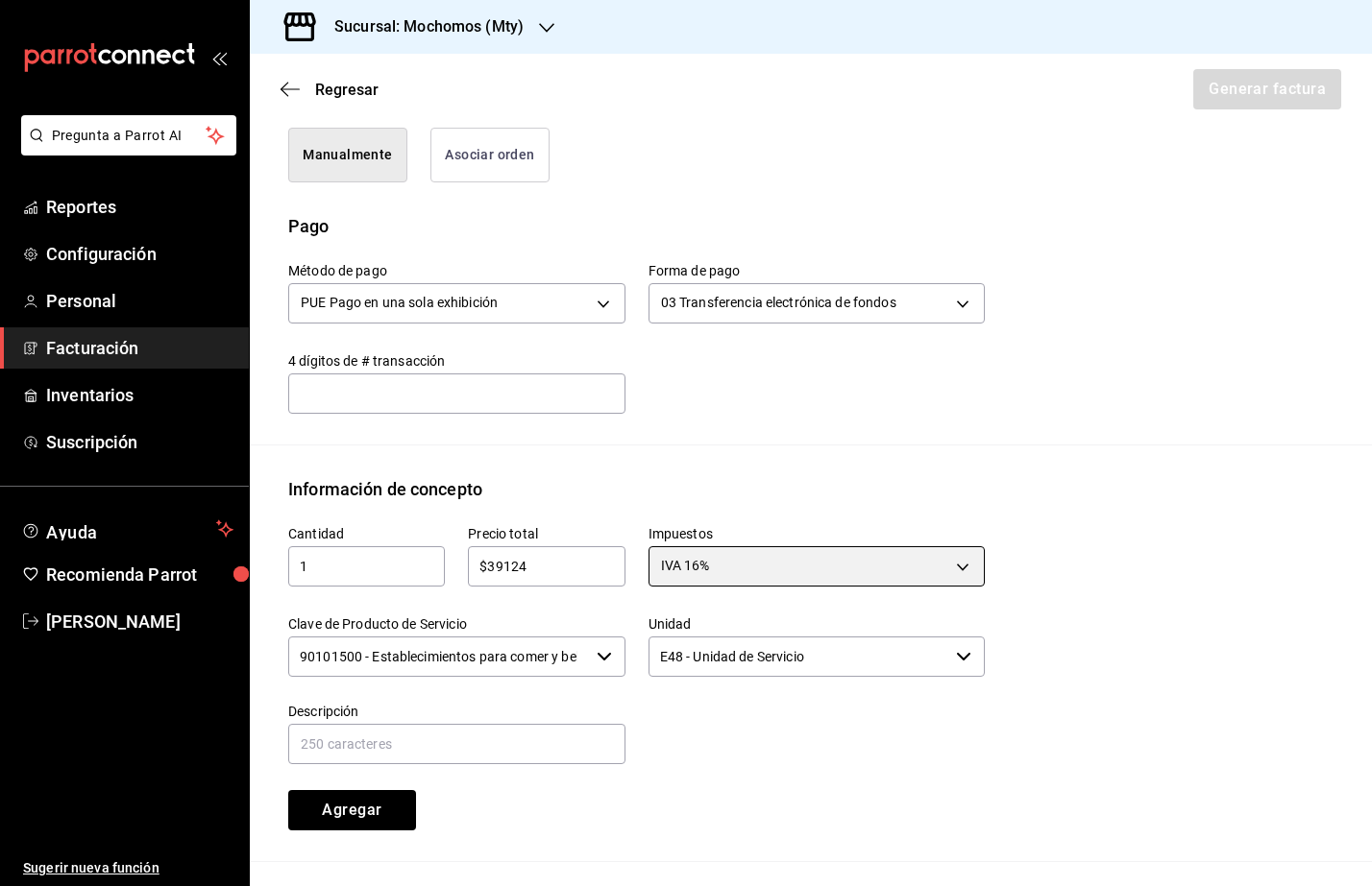
scroll to position [703, 0]
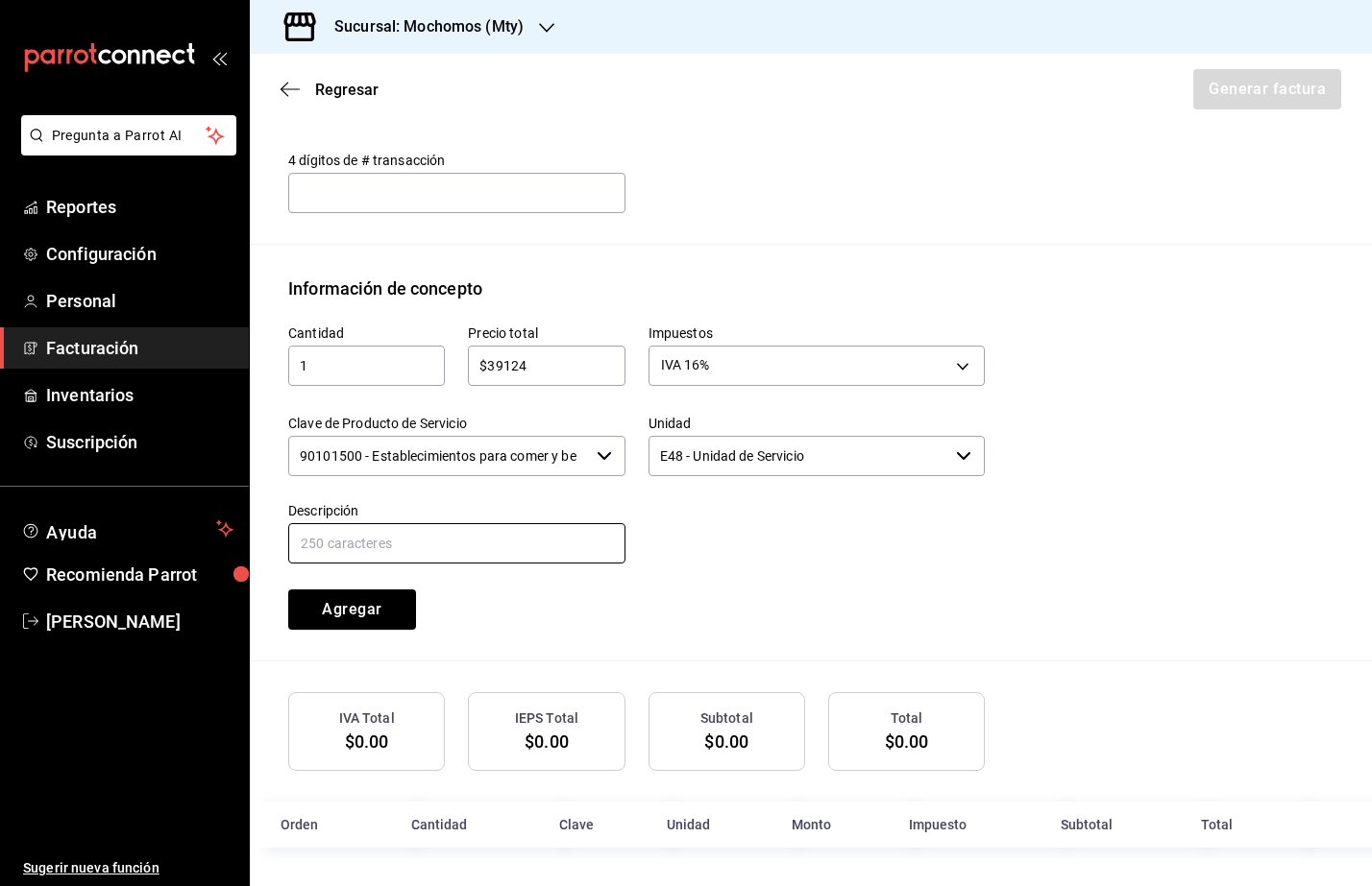
click at [489, 540] on input "text" at bounding box center [456, 543] width 337 height 40
type input "Consumo de Alimentos y Bebidas"
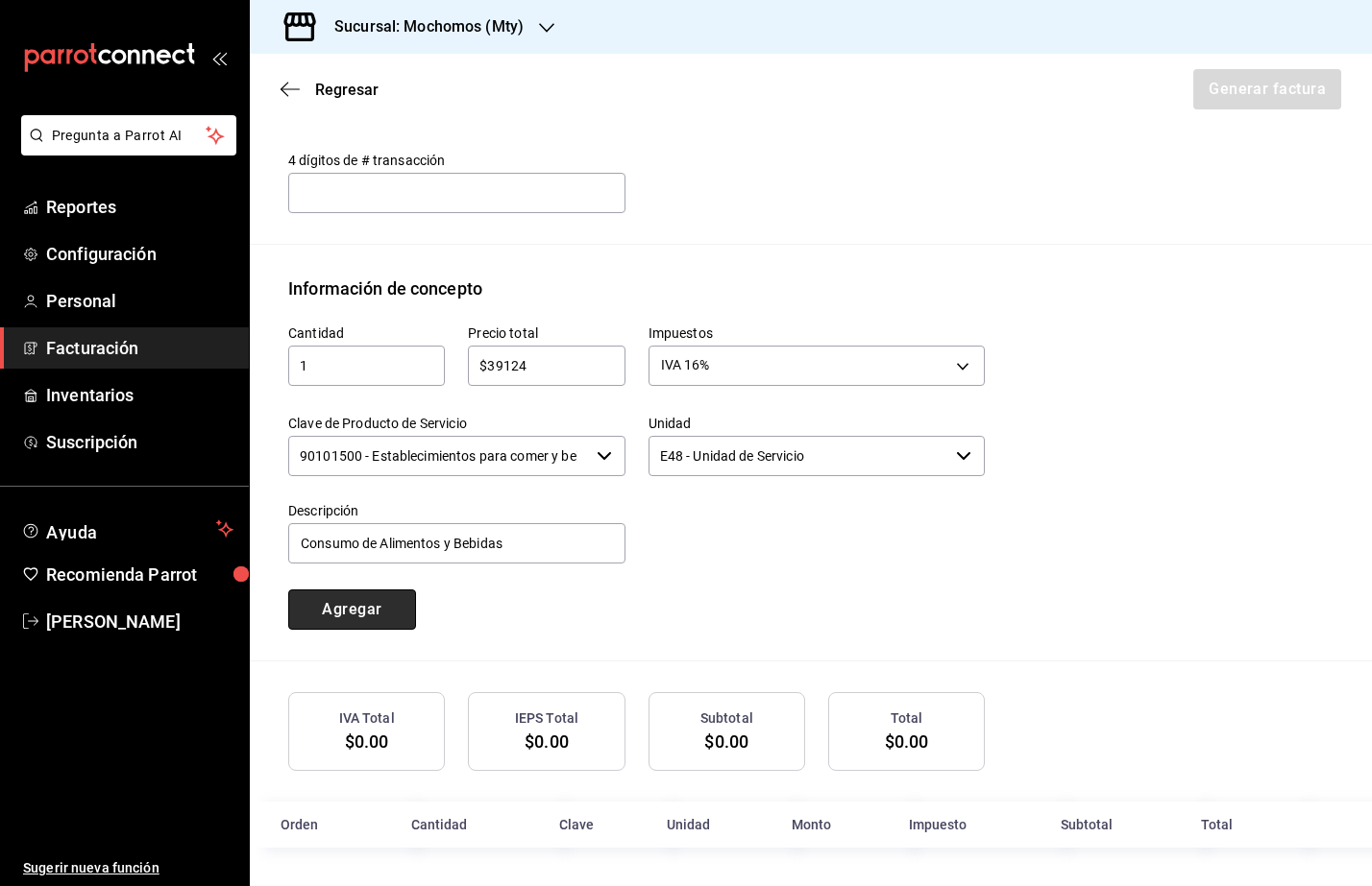
click at [352, 621] on button "Agregar" at bounding box center [352, 610] width 128 height 40
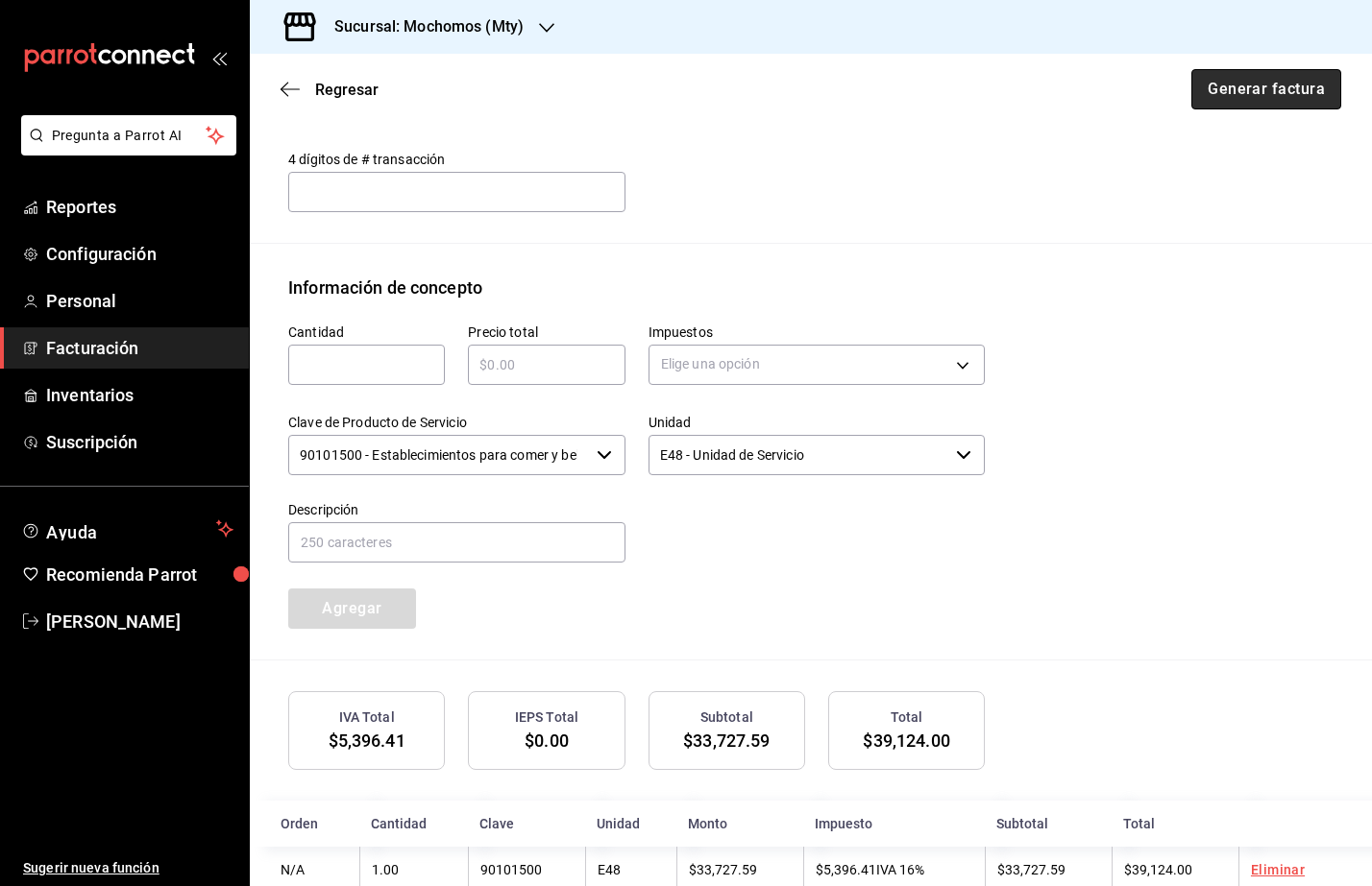
click at [1219, 92] on button "Generar factura" at bounding box center [1265, 89] width 150 height 40
